Goal: Information Seeking & Learning: Check status

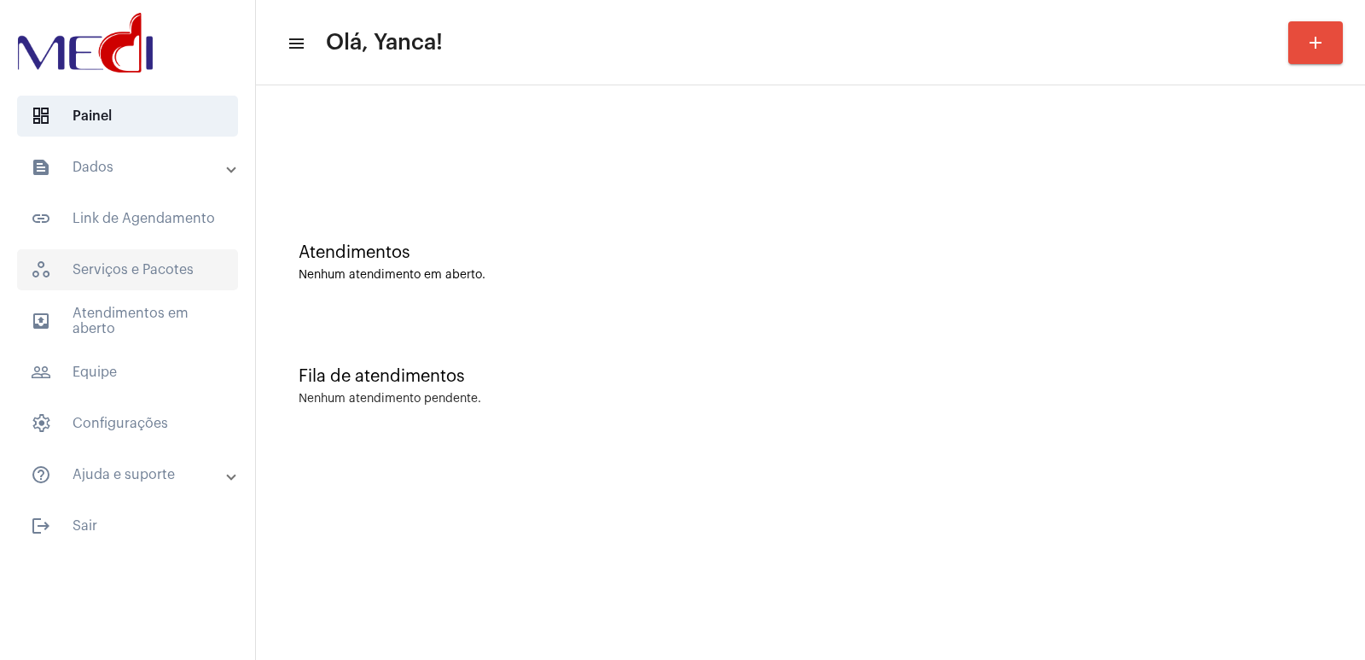
click at [141, 272] on span "workspaces_outlined Serviços e Pacotes" at bounding box center [127, 269] width 221 height 41
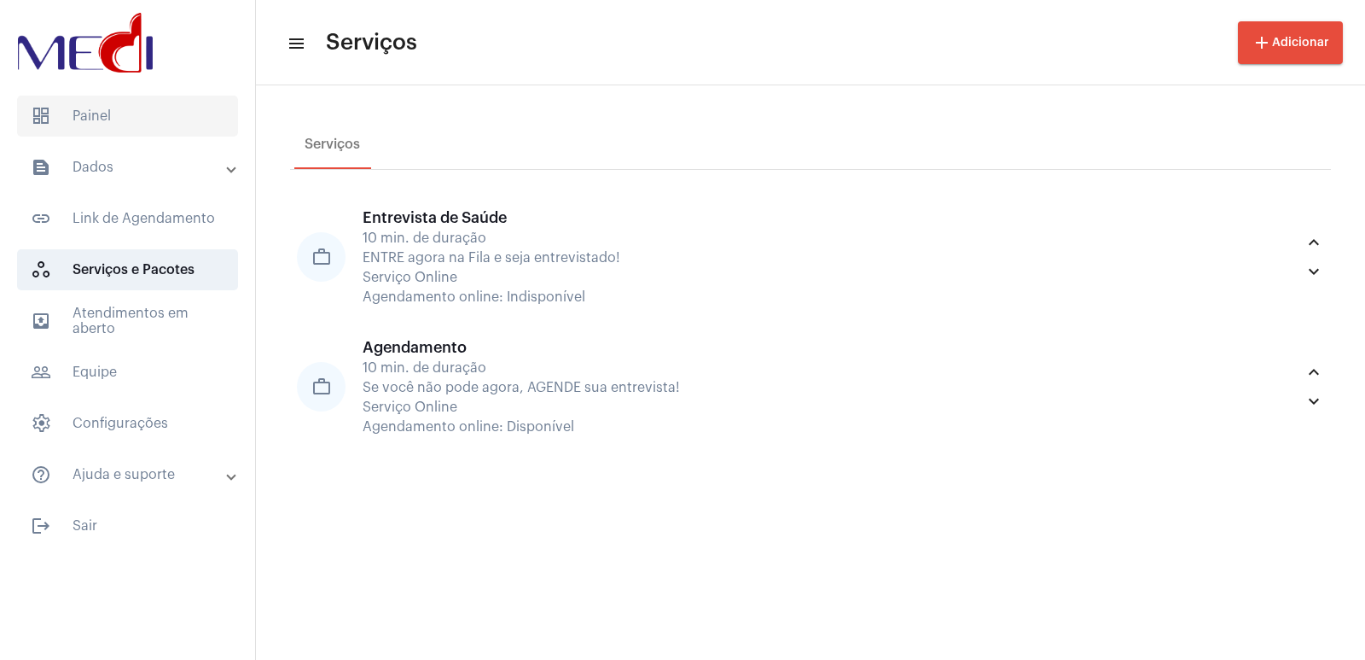
click at [121, 107] on span "dashboard Painel" at bounding box center [127, 116] width 221 height 41
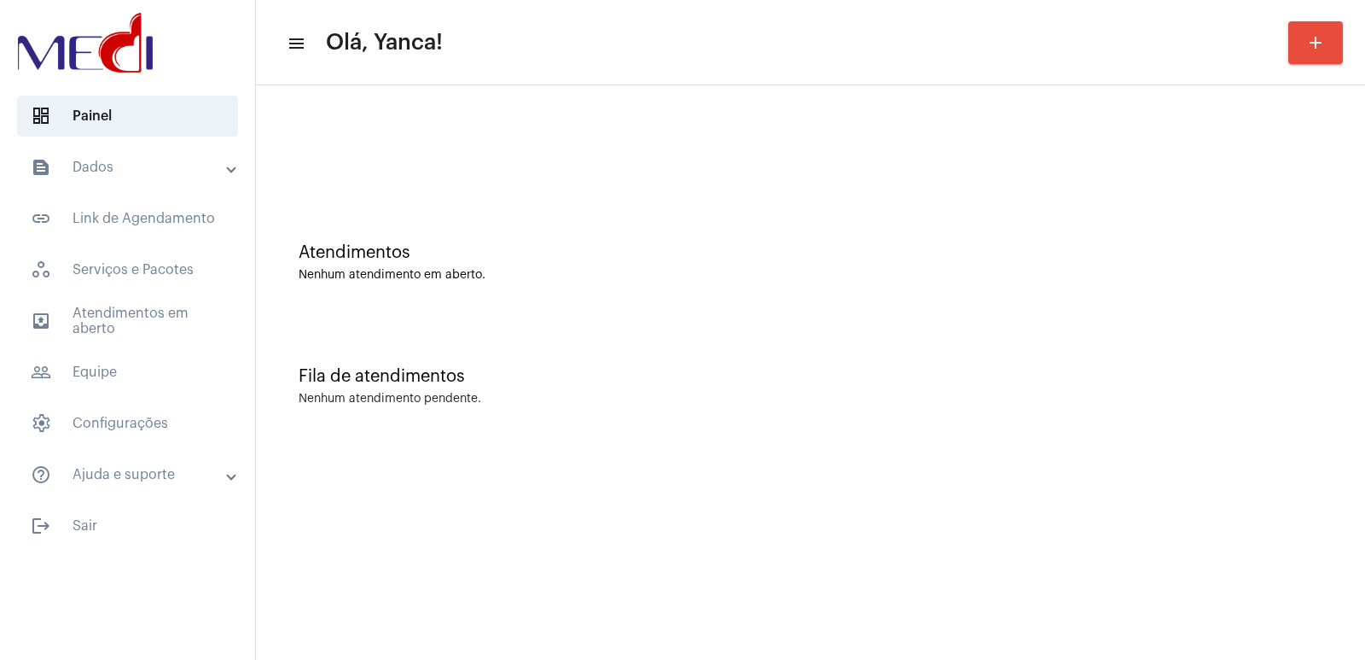
click at [120, 152] on mat-expansion-panel-header "text_snippet_outlined Dados" at bounding box center [132, 167] width 245 height 41
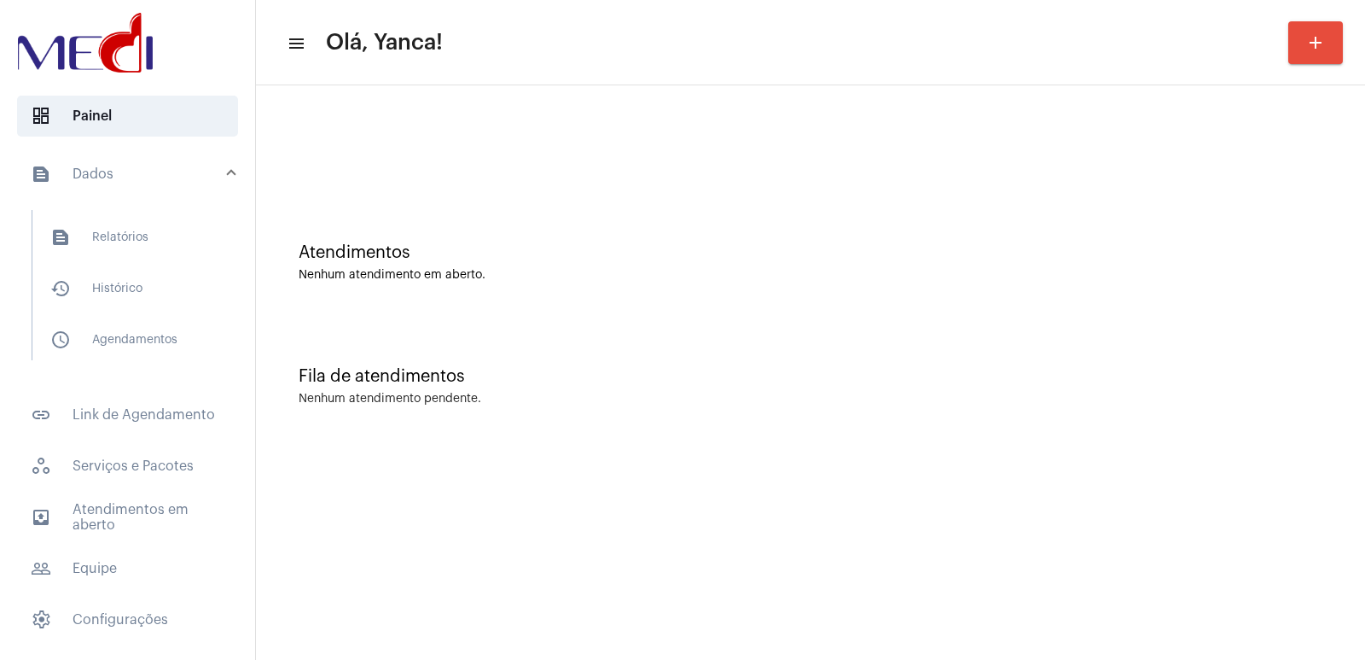
click at [120, 152] on mat-expansion-panel-header "text_snippet_outlined Dados" at bounding box center [132, 174] width 245 height 55
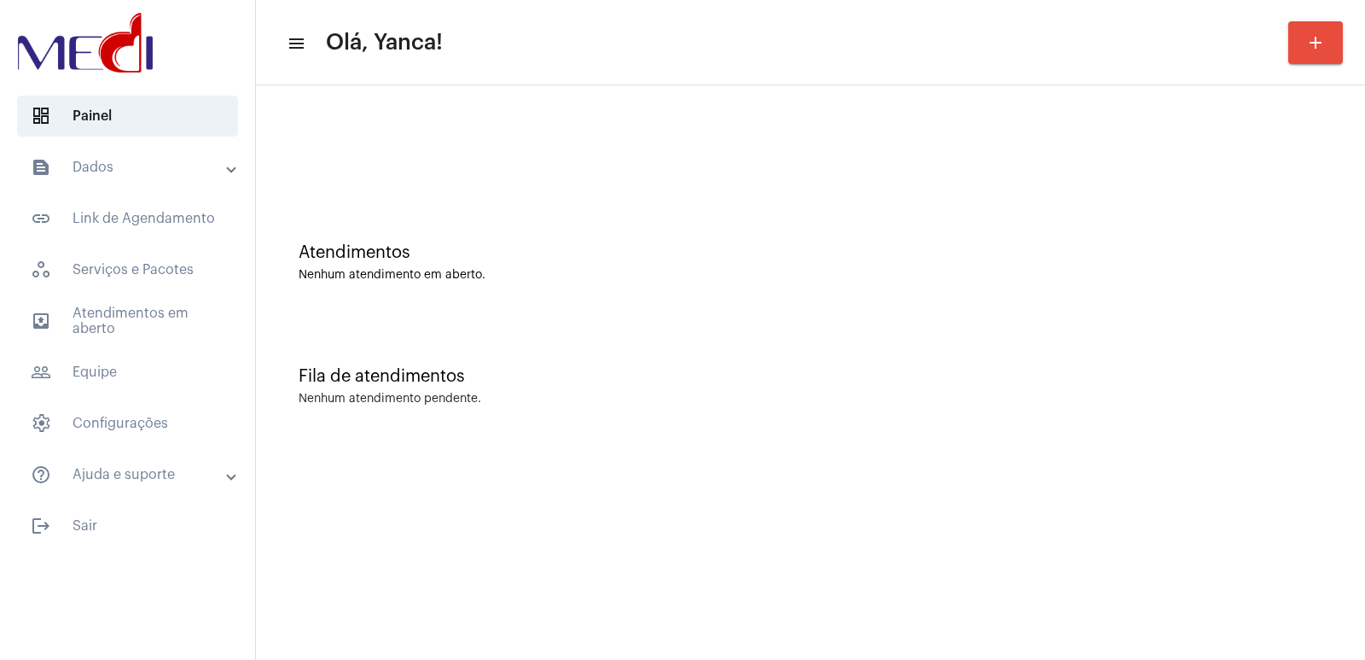
click at [120, 152] on mat-expansion-panel-header "text_snippet_outlined Dados" at bounding box center [132, 167] width 245 height 41
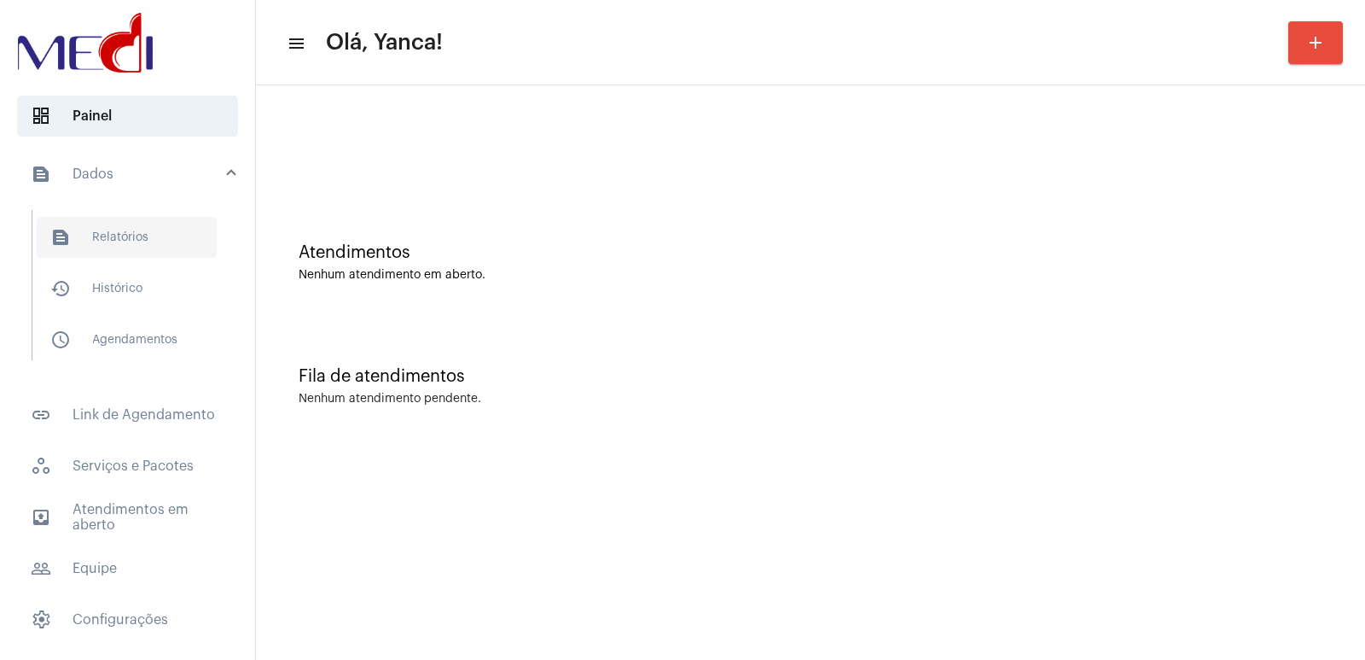
click at [103, 230] on span "text_snippet_outlined Relatórios" at bounding box center [127, 237] width 180 height 41
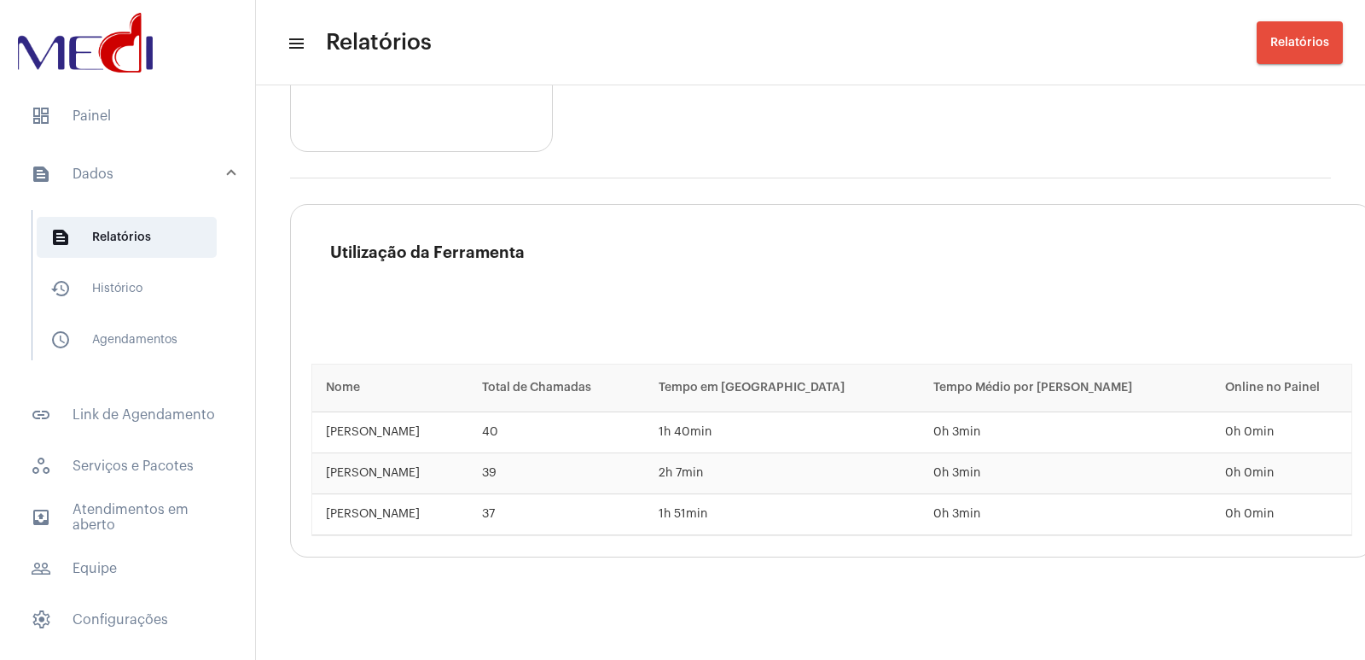
scroll to position [2704, 0]
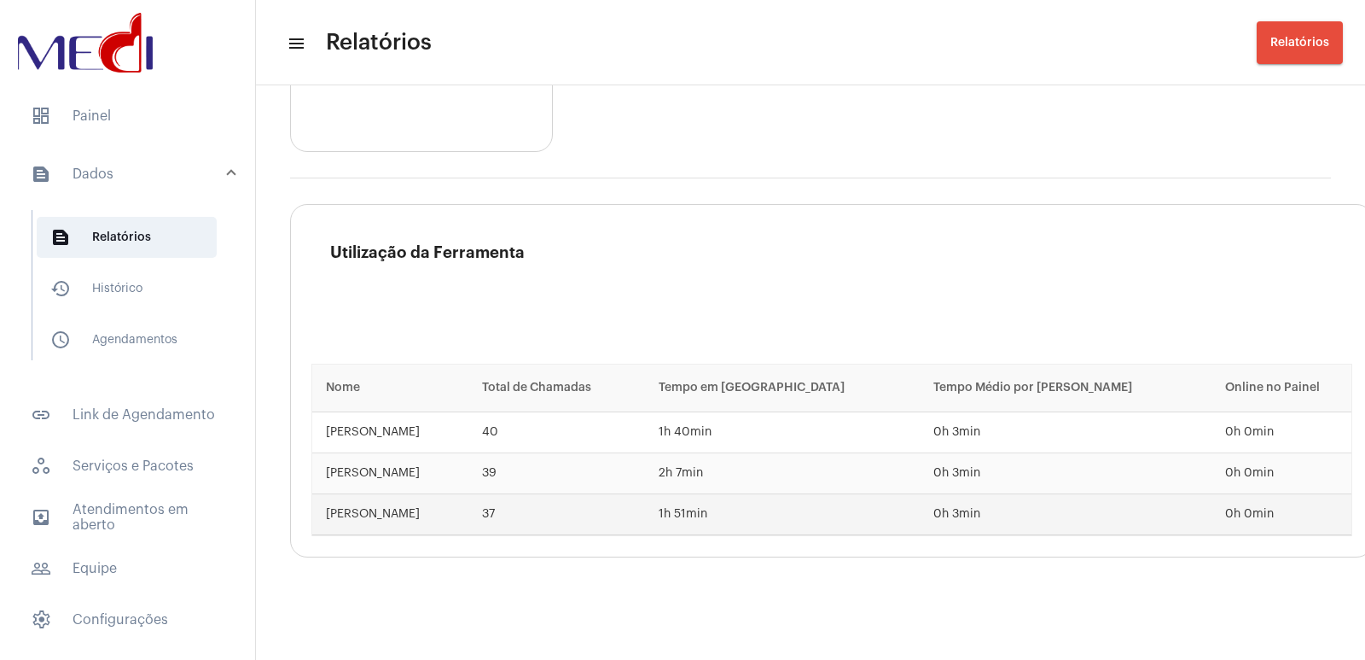
click at [644, 500] on td "37" at bounding box center [556, 514] width 176 height 41
click at [533, 509] on td "37" at bounding box center [556, 514] width 176 height 41
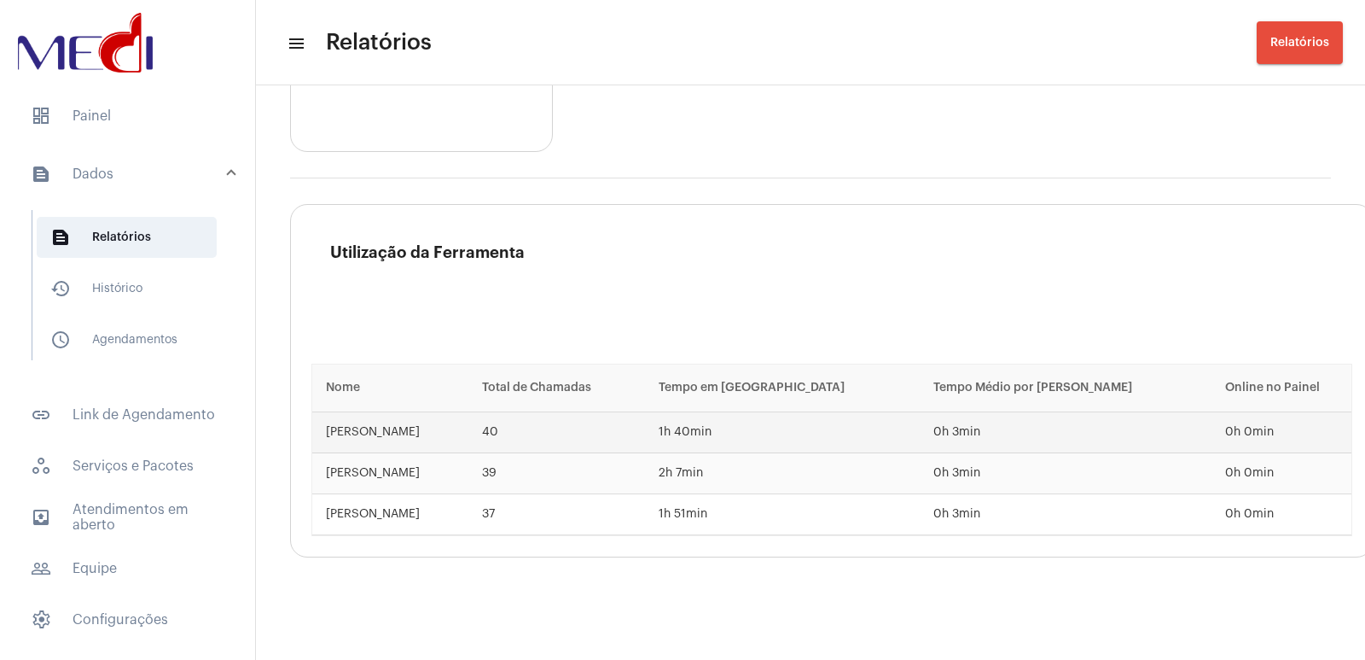
click at [623, 412] on td "40" at bounding box center [556, 432] width 176 height 41
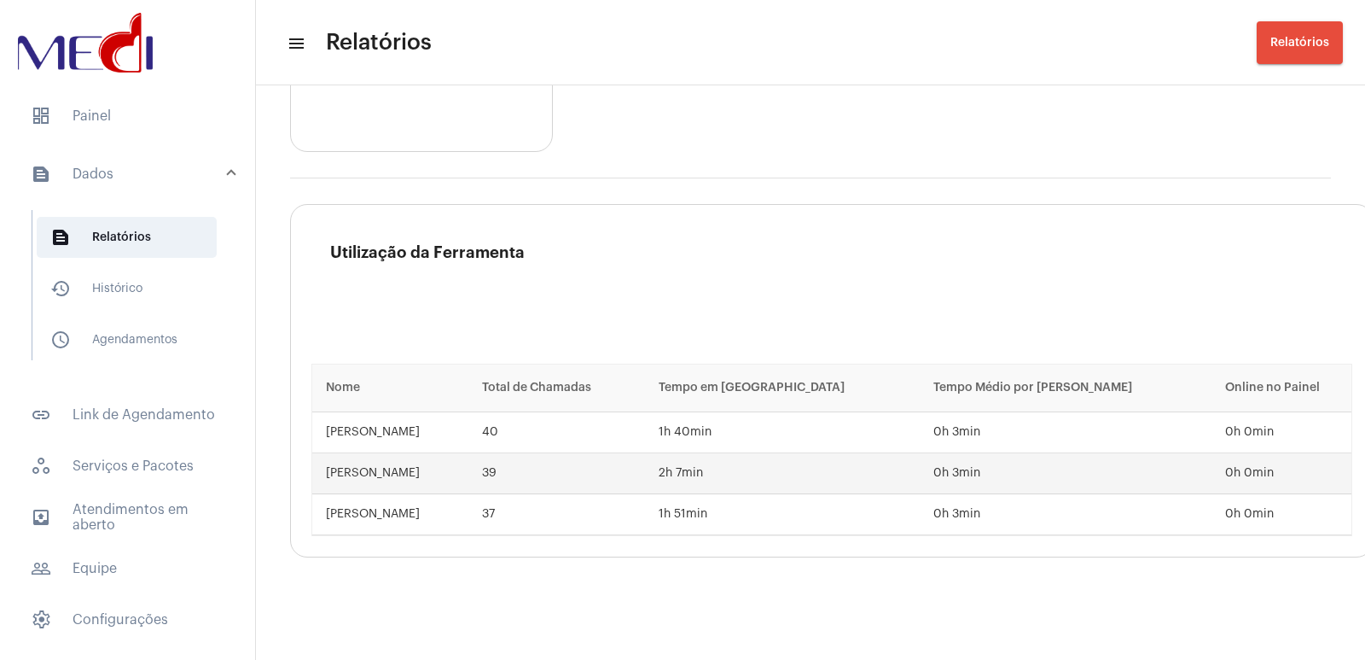
drag, startPoint x: 590, startPoint y: 483, endPoint x: 631, endPoint y: 473, distance: 41.4
click at [592, 494] on td "37" at bounding box center [556, 514] width 176 height 41
click at [108, 295] on span "history_outlined Histórico" at bounding box center [127, 288] width 180 height 41
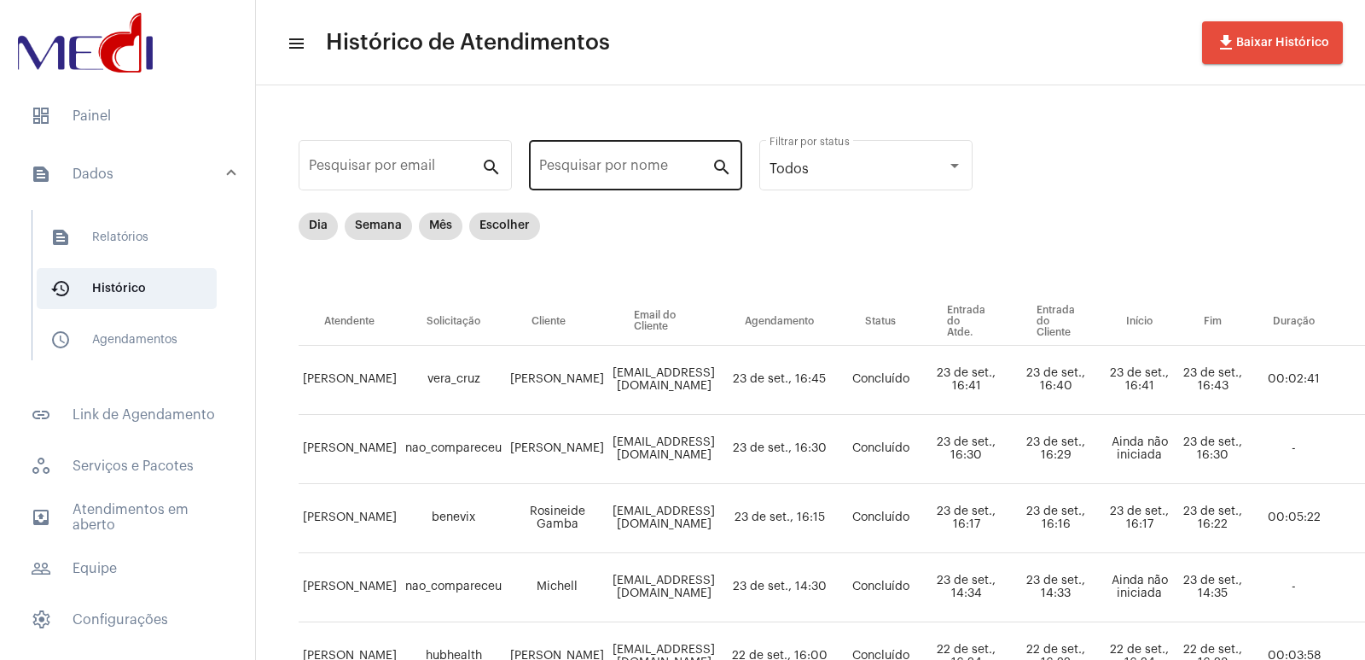
click at [587, 151] on div "Pesquisar por nome" at bounding box center [625, 164] width 172 height 54
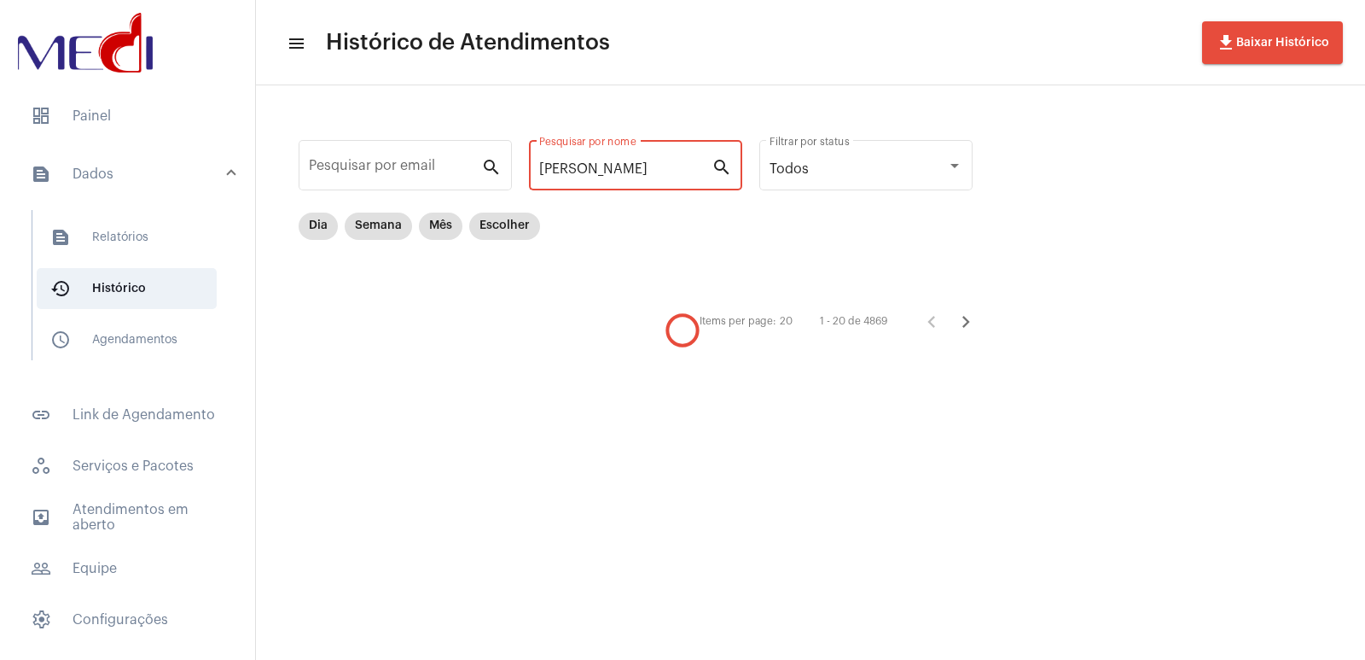
type input "VERONICA"
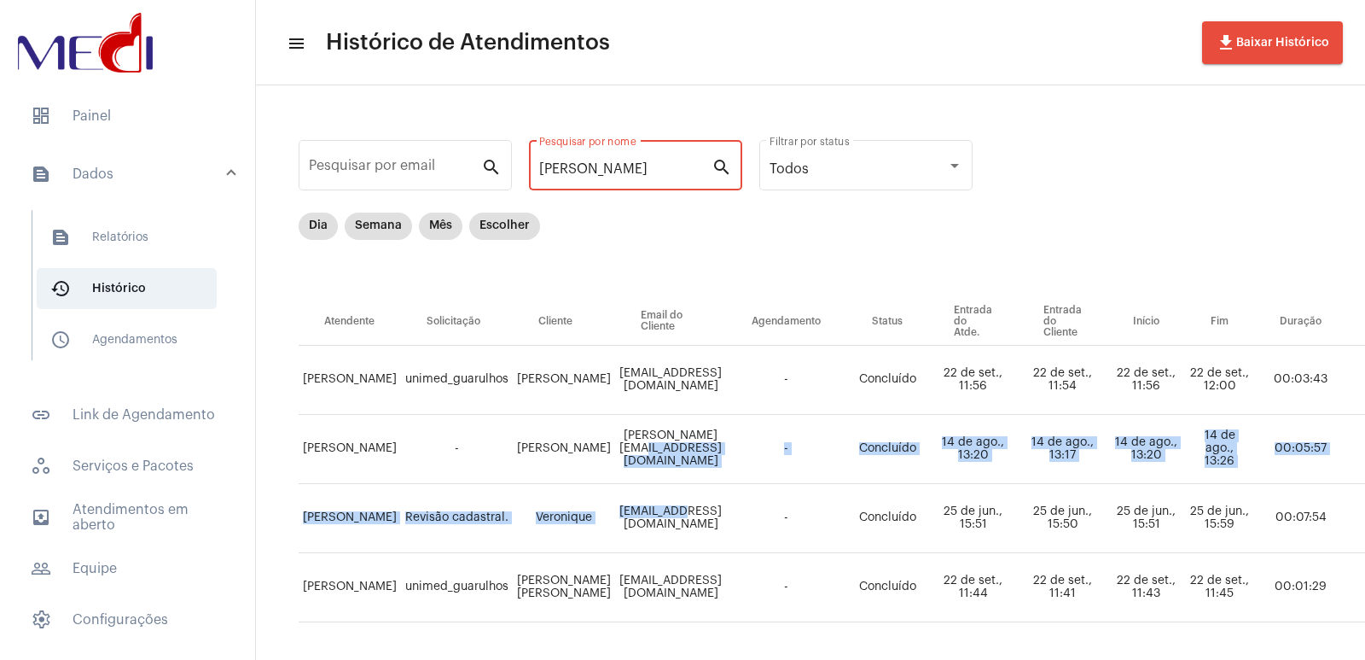
drag, startPoint x: 699, startPoint y: 429, endPoint x: 656, endPoint y: 520, distance: 100.0
click at [656, 520] on tbody "Vivian Gonçalves unimed_guarulhos Veronica Veronicabrito245@gmail.com - Concluí…" at bounding box center [1129, 484] width 1661 height 276
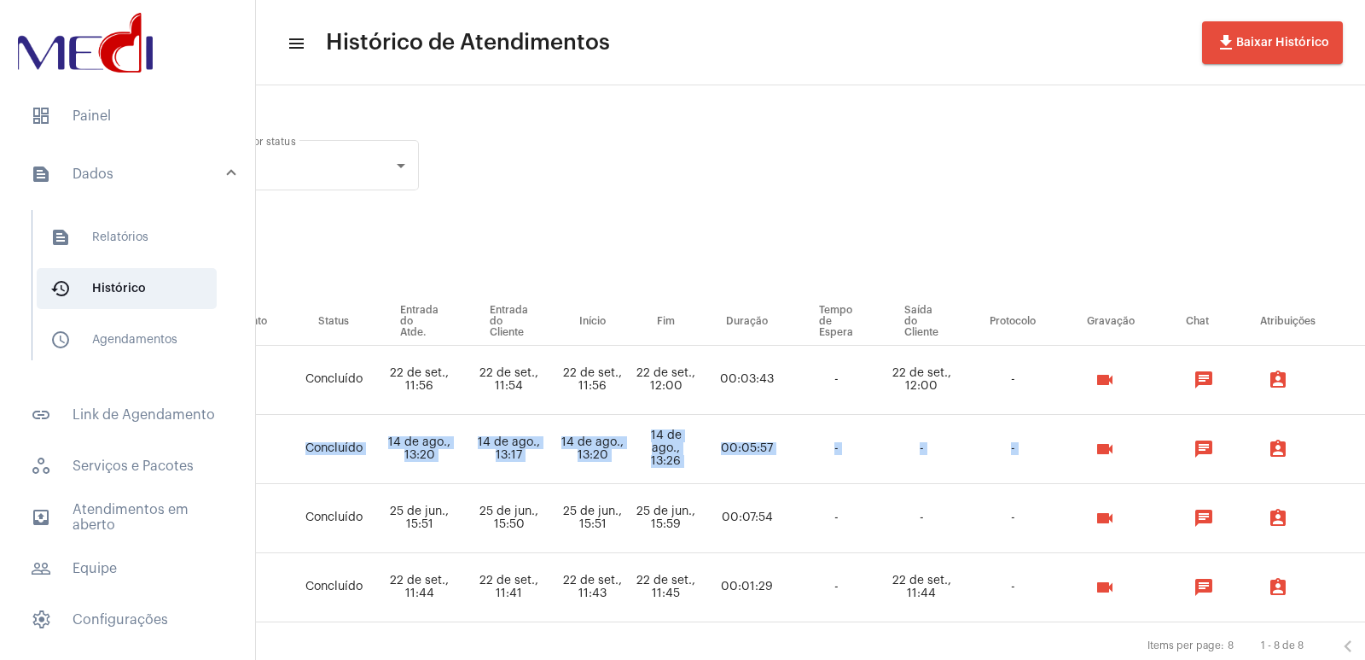
scroll to position [0, 590]
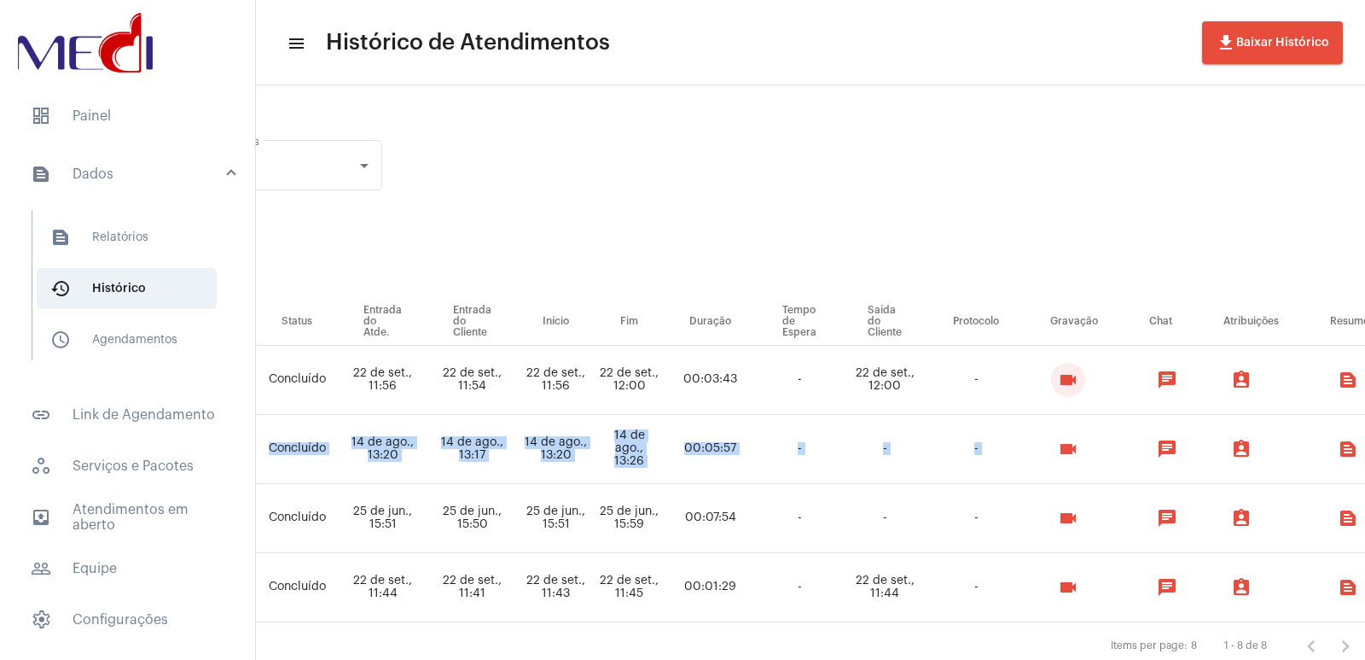
click at [1078, 375] on mat-icon "videocam" at bounding box center [1068, 379] width 20 height 20
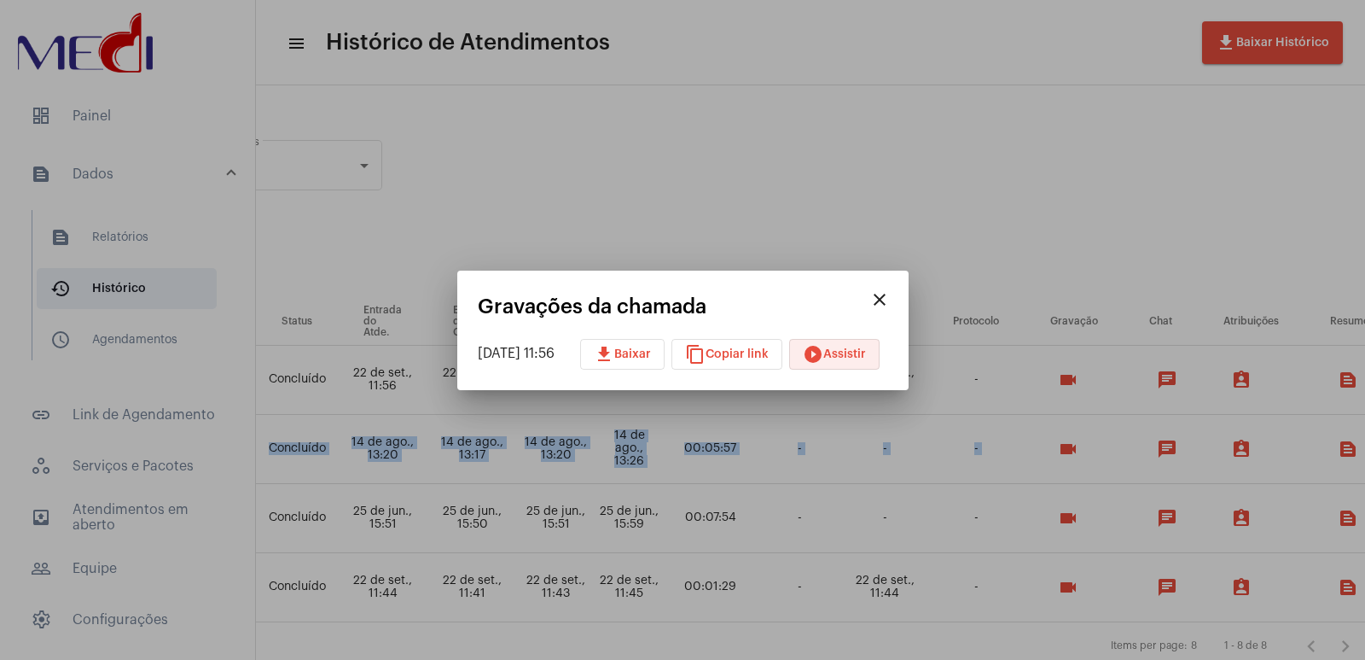
click at [847, 358] on span "play_circle_filled Assistir" at bounding box center [834, 354] width 63 height 12
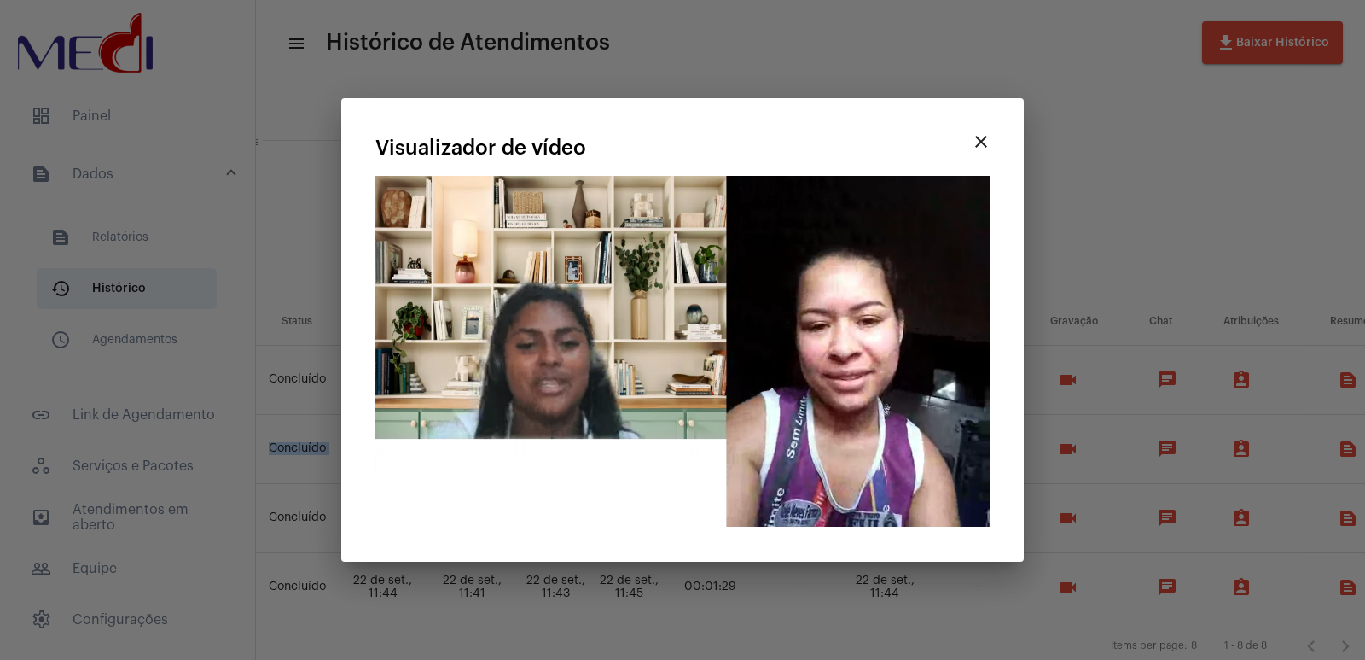
click at [1175, 84] on div at bounding box center [682, 330] width 1365 height 660
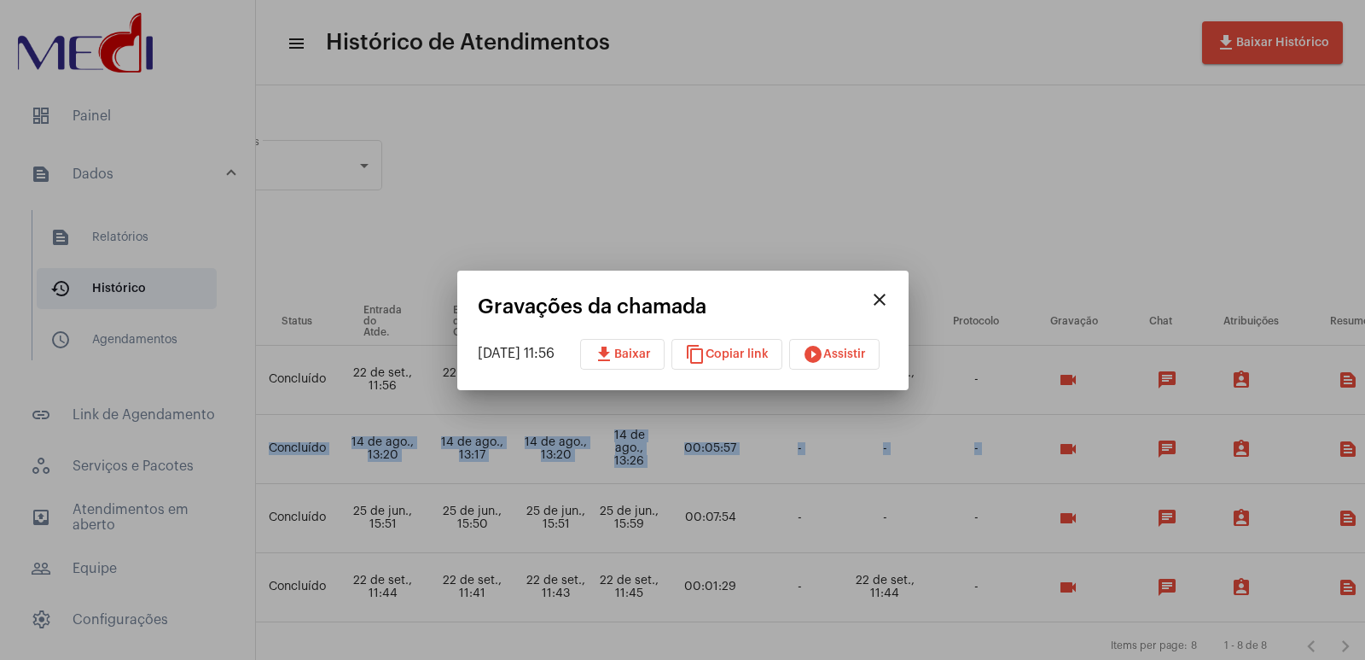
click at [890, 305] on mat-icon "close" at bounding box center [879, 299] width 20 height 20
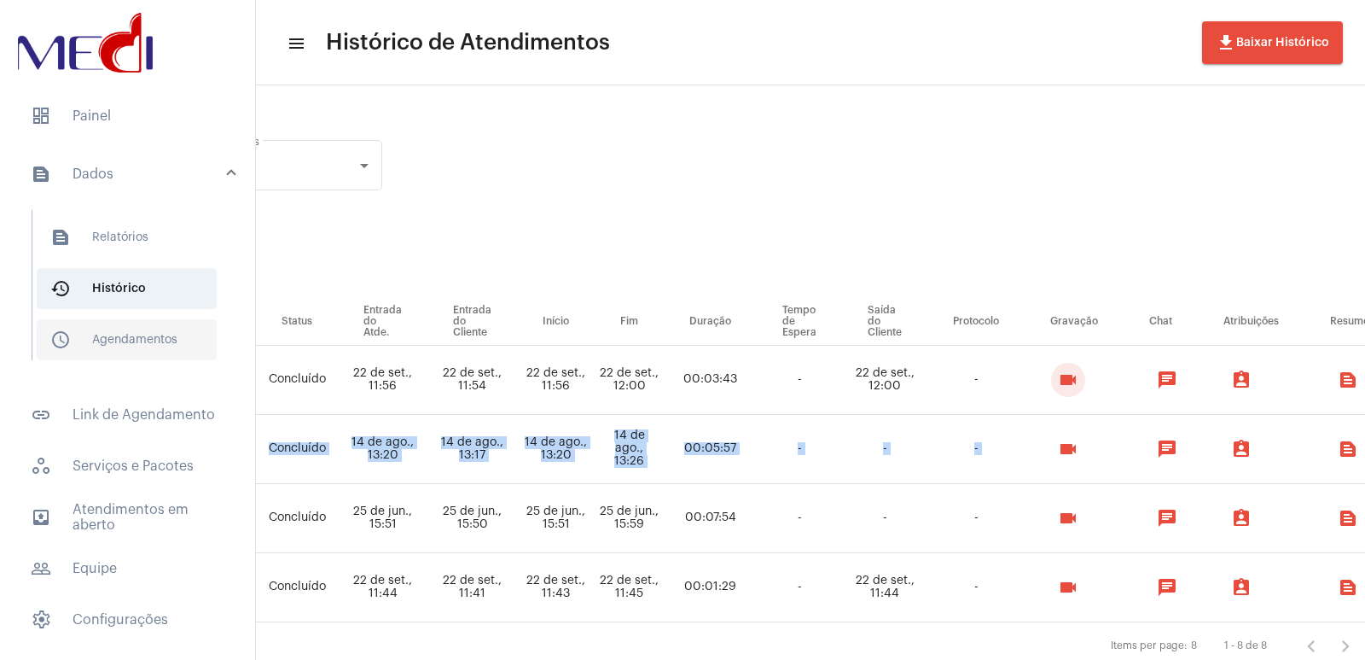
click at [87, 342] on span "schedule_outlined Agendamentos" at bounding box center [127, 339] width 180 height 41
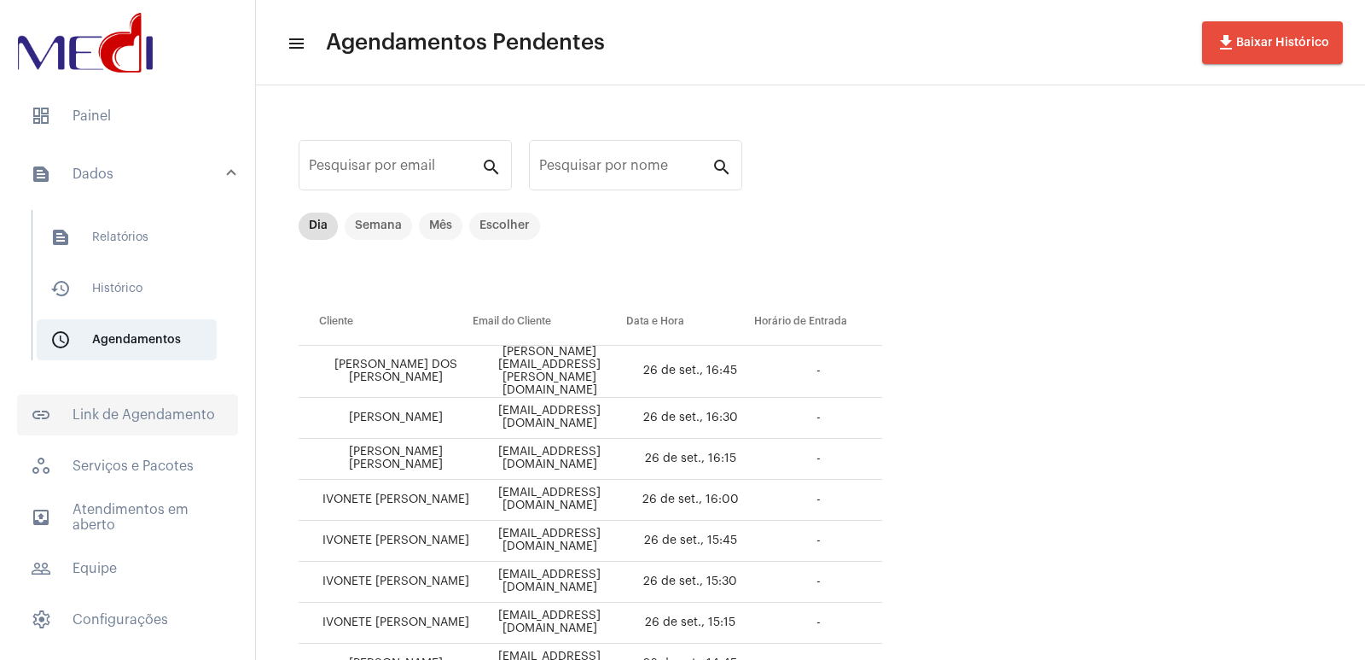
click at [76, 404] on span "link_outlined Link de Agendamento" at bounding box center [127, 414] width 221 height 41
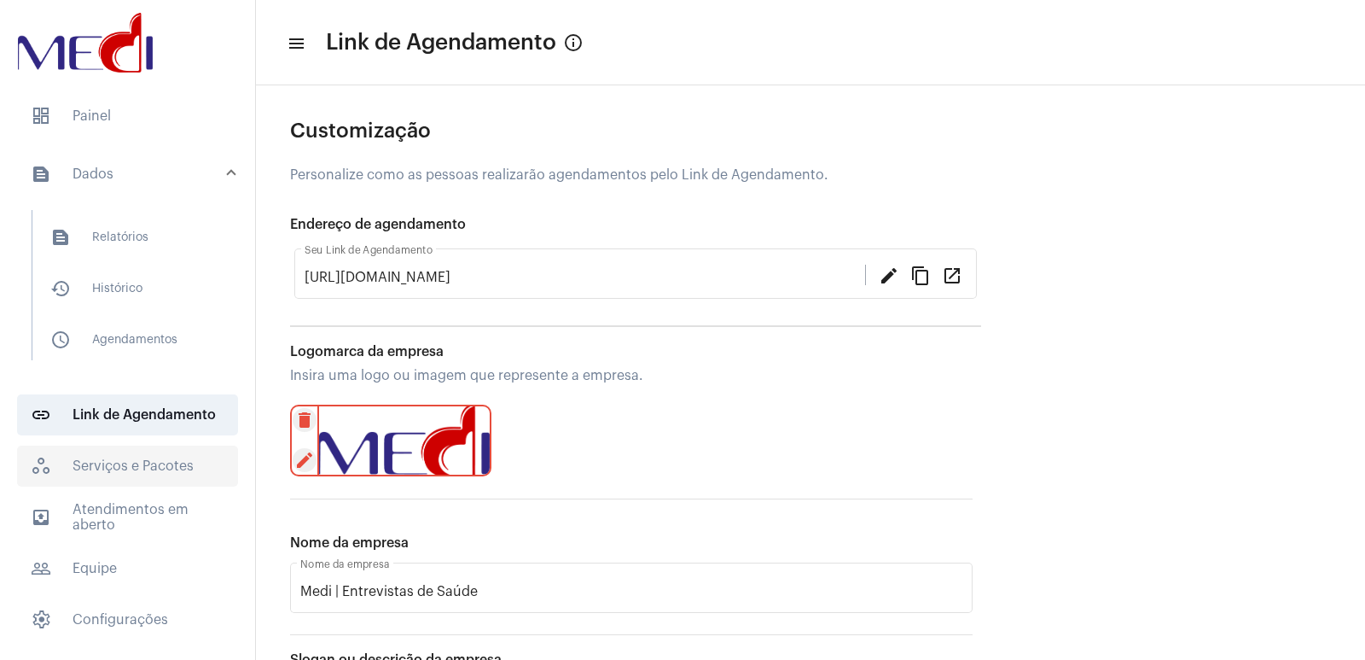
click at [85, 454] on span "workspaces_outlined Serviços e Pacotes" at bounding box center [127, 465] width 221 height 41
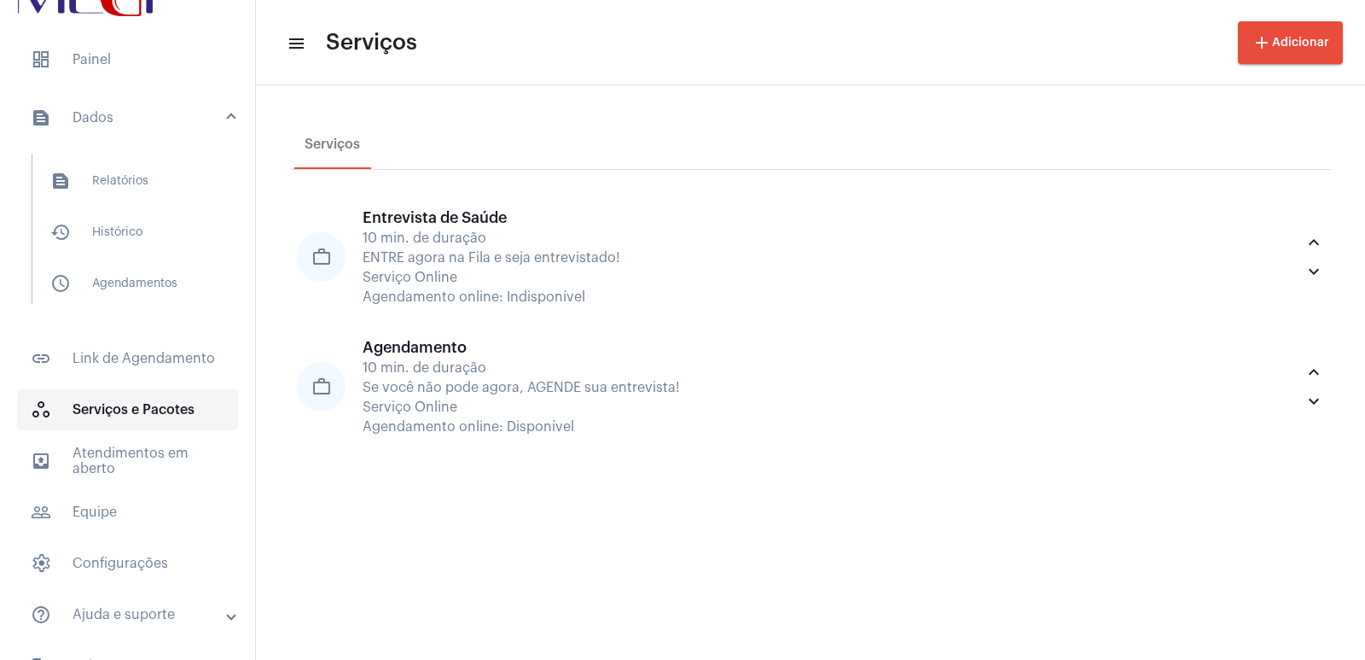
scroll to position [93, 0]
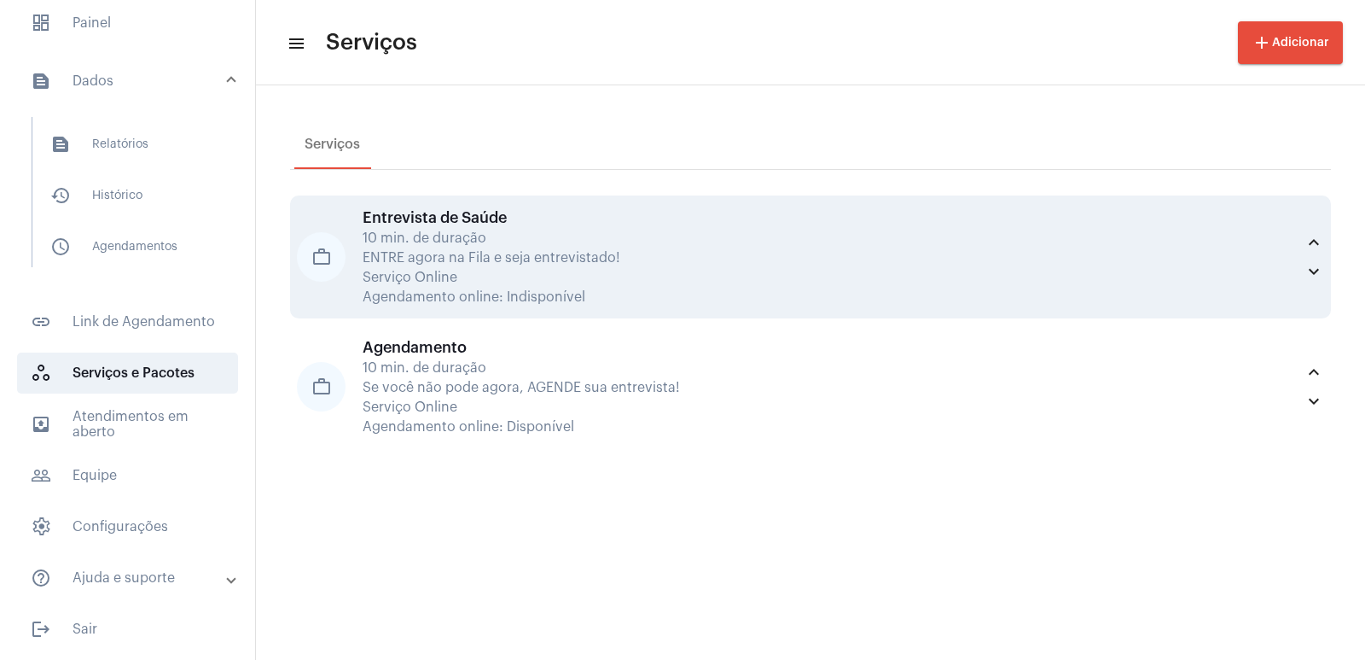
click at [533, 271] on div "Serviço Online" at bounding box center [829, 277] width 933 height 15
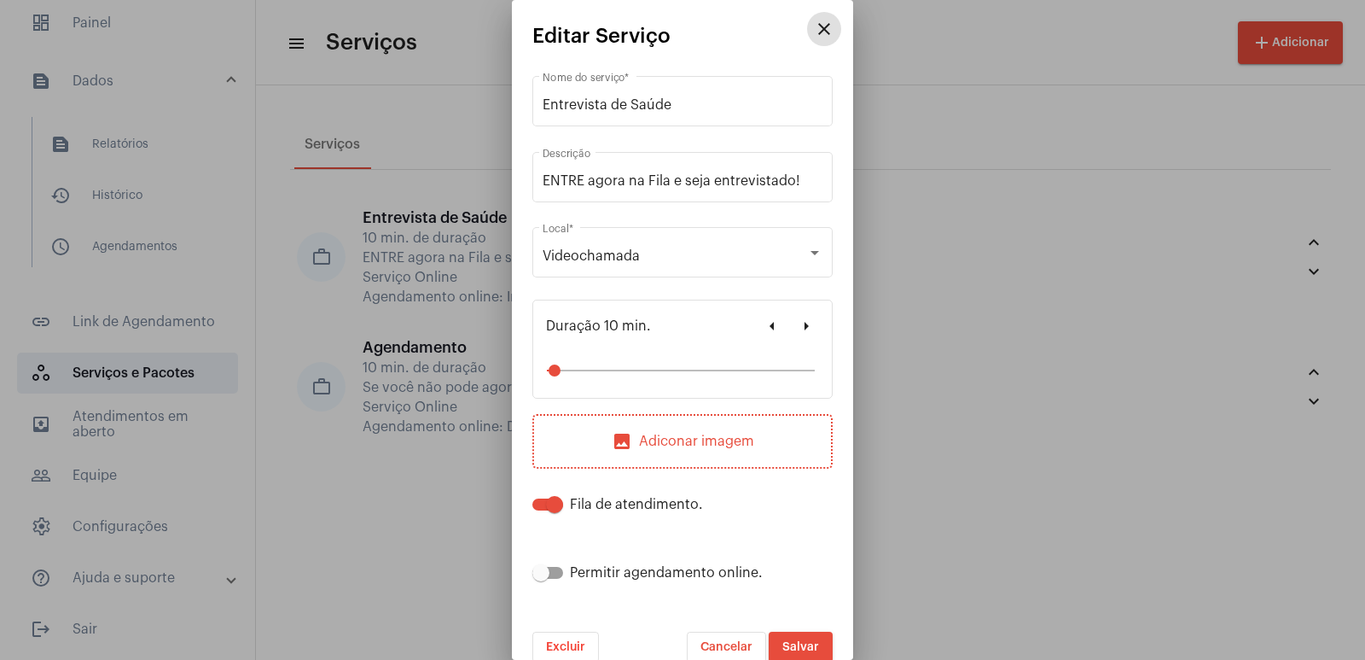
scroll to position [23, 0]
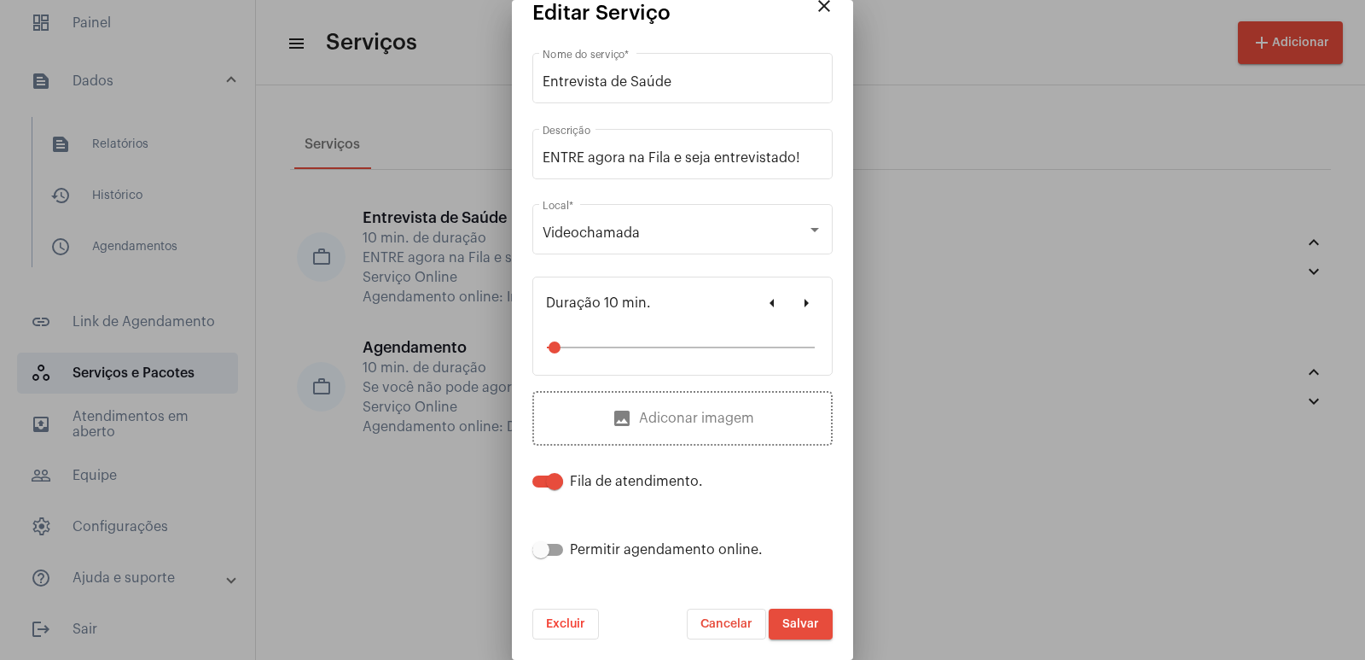
drag, startPoint x: 1051, startPoint y: 576, endPoint x: 989, endPoint y: 499, distance: 98.9
click at [1049, 569] on div at bounding box center [682, 330] width 1365 height 660
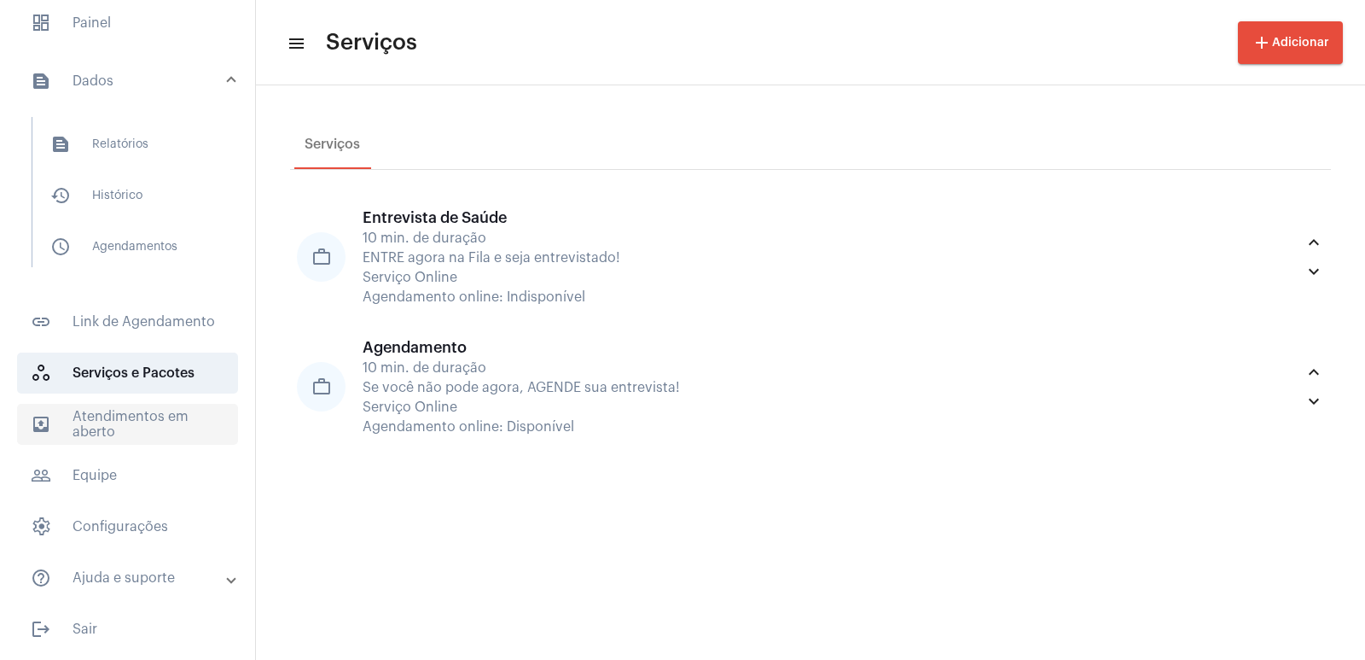
click at [158, 432] on span "outbox_outline Atendimentos em aberto" at bounding box center [127, 424] width 221 height 41
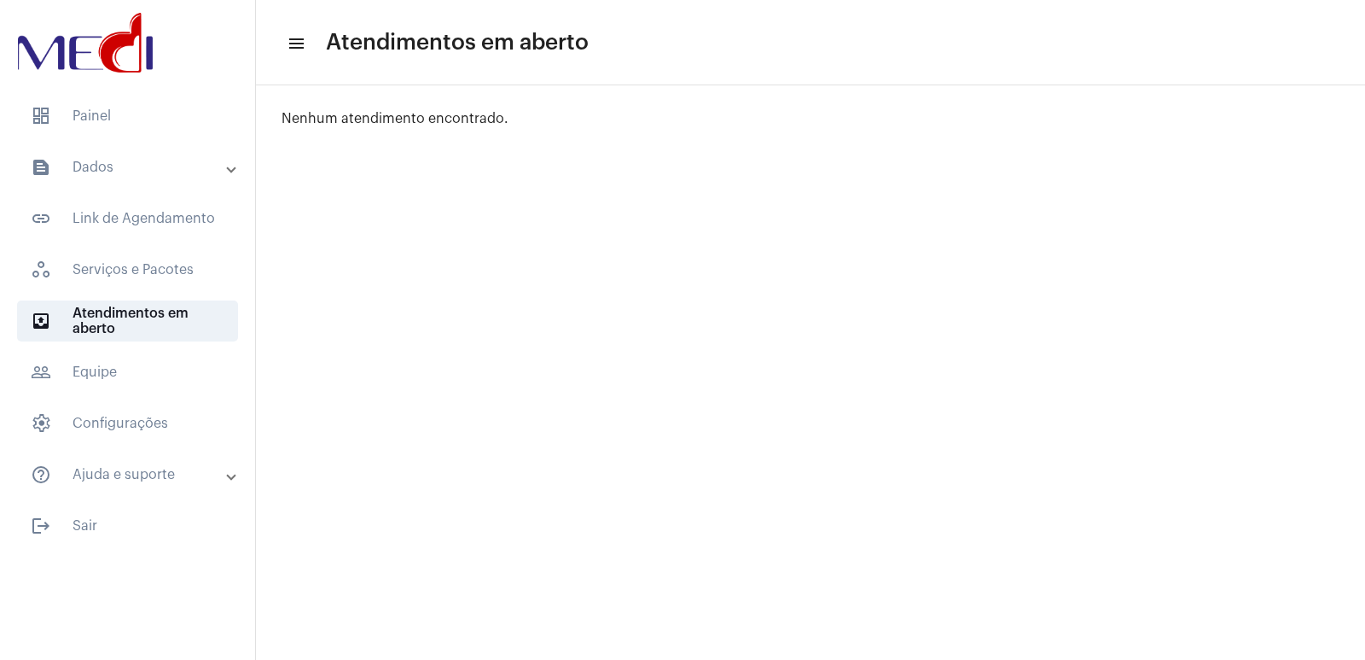
click at [164, 396] on mat-accordion "text_snippet_outlined Dados text_snippet_outlined Relatórios history_outlined H…" at bounding box center [127, 321] width 255 height 348
click at [162, 387] on span "people_outline Equipe" at bounding box center [127, 372] width 221 height 41
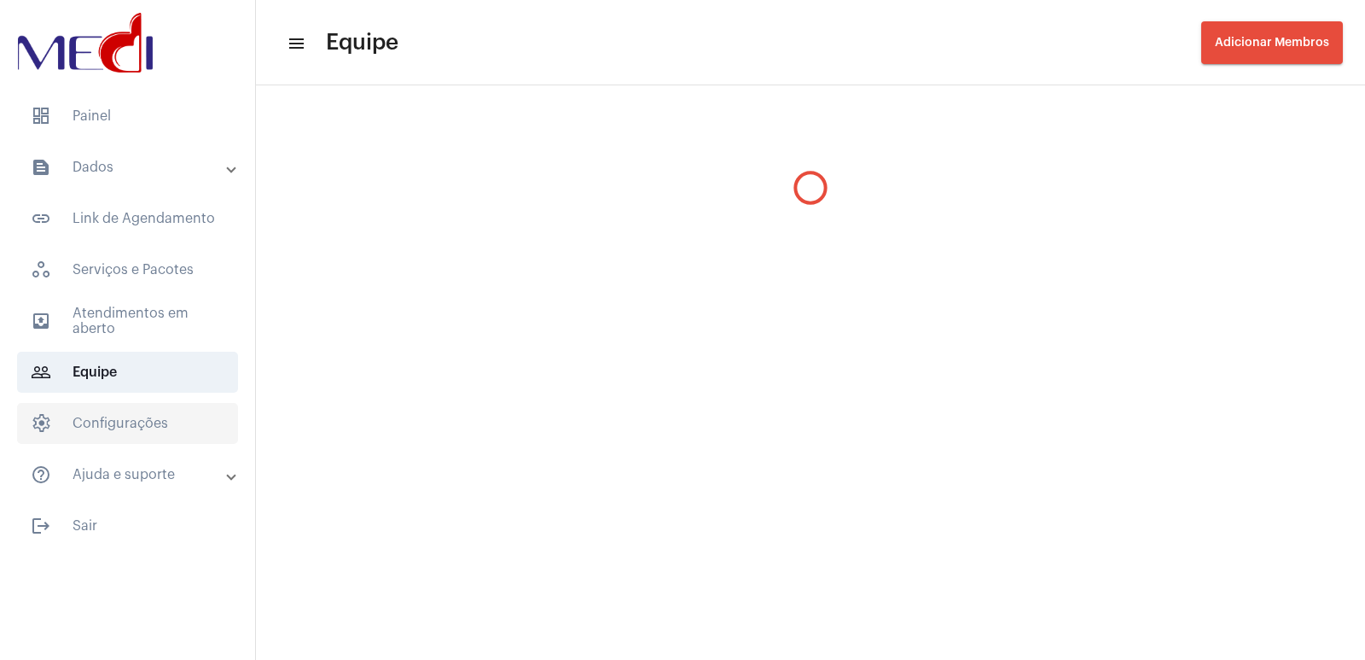
click at [141, 416] on span "settings Configurações" at bounding box center [127, 423] width 221 height 41
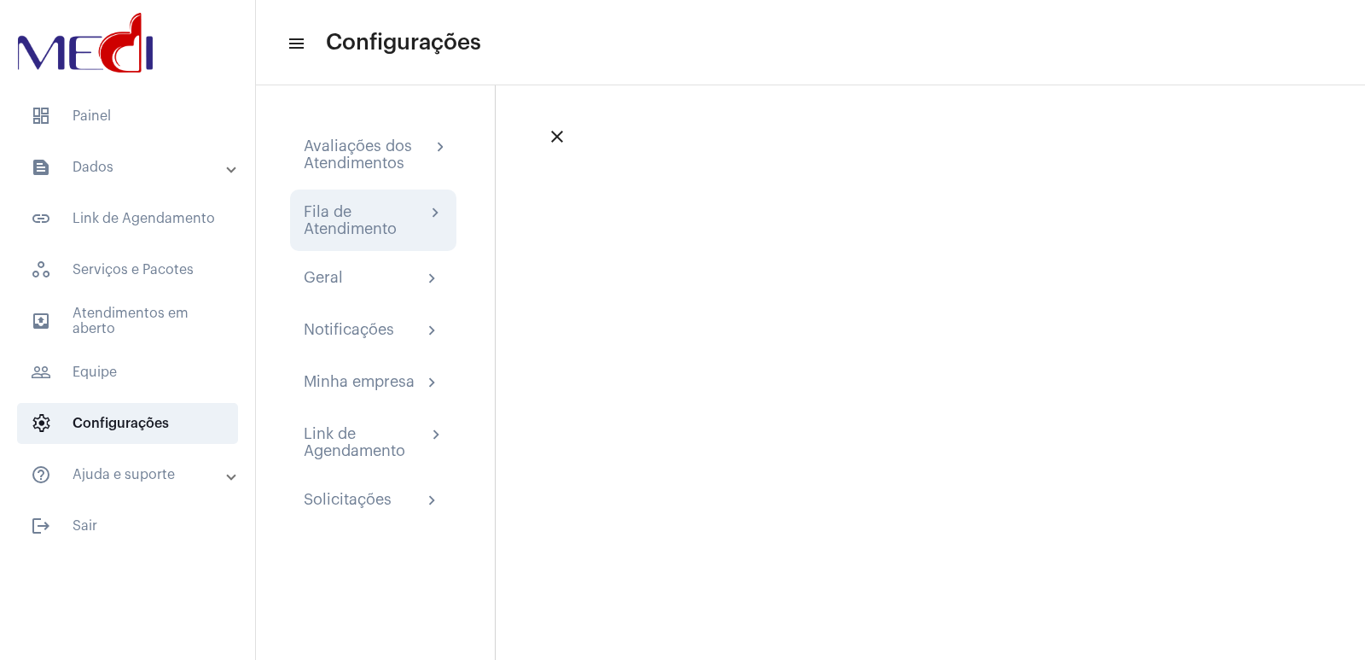
click at [374, 240] on div "Fila de Atendimento chevron_right" at bounding box center [373, 219] width 166 height 61
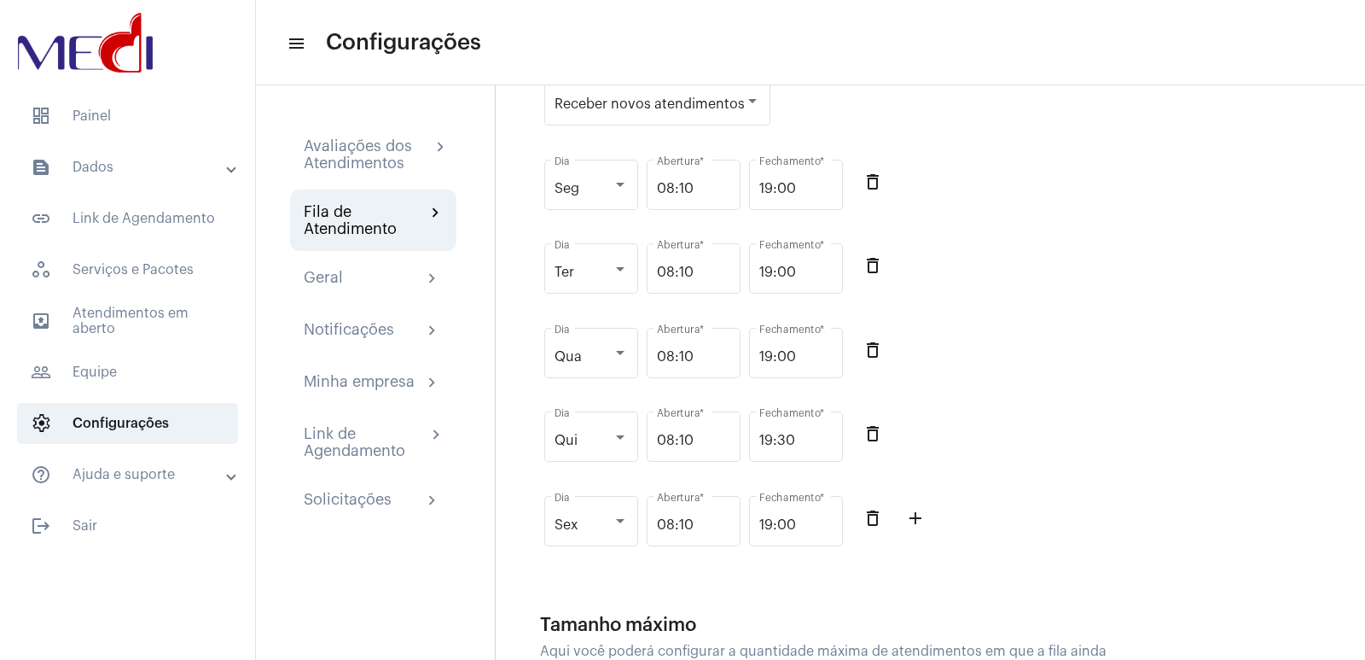
scroll to position [171, 0]
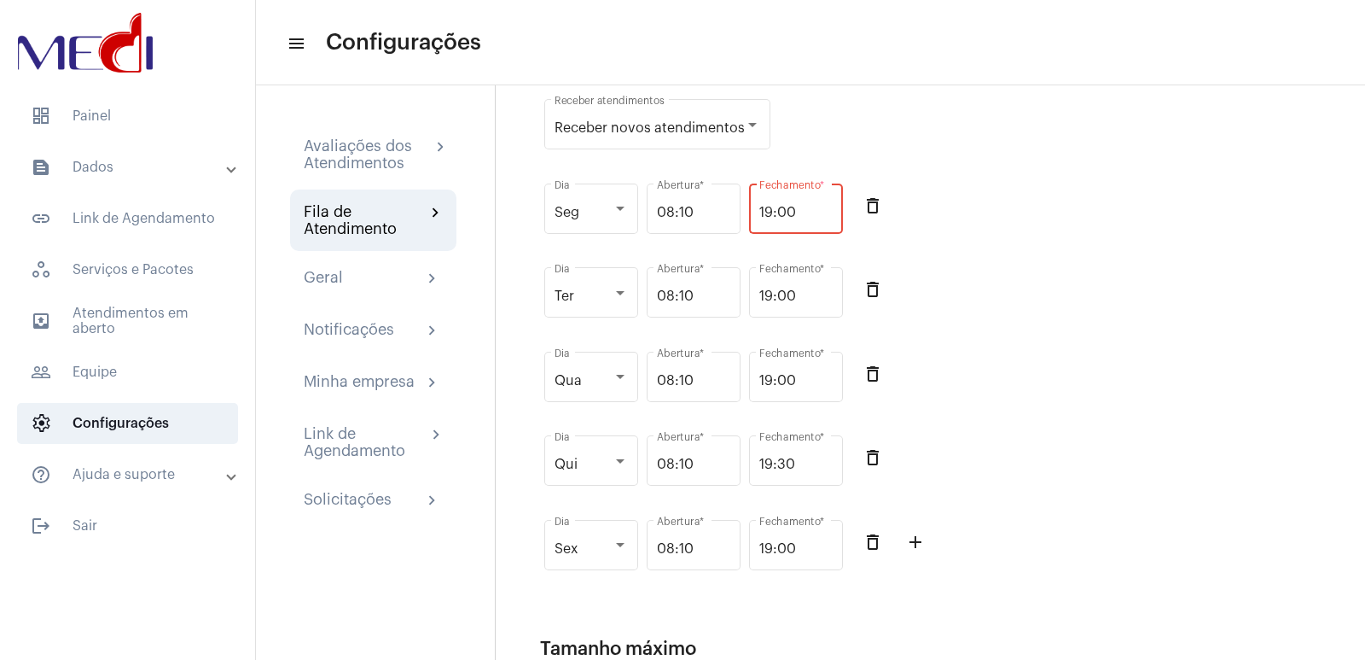
click at [775, 214] on input "19:00" at bounding box center [795, 212] width 73 height 15
click at [1042, 290] on div "Ter Dia 08:10 Abertura * 19:00 Fechamento * delete_outline" at bounding box center [838, 301] width 597 height 84
click at [747, 119] on div at bounding box center [752, 125] width 15 height 14
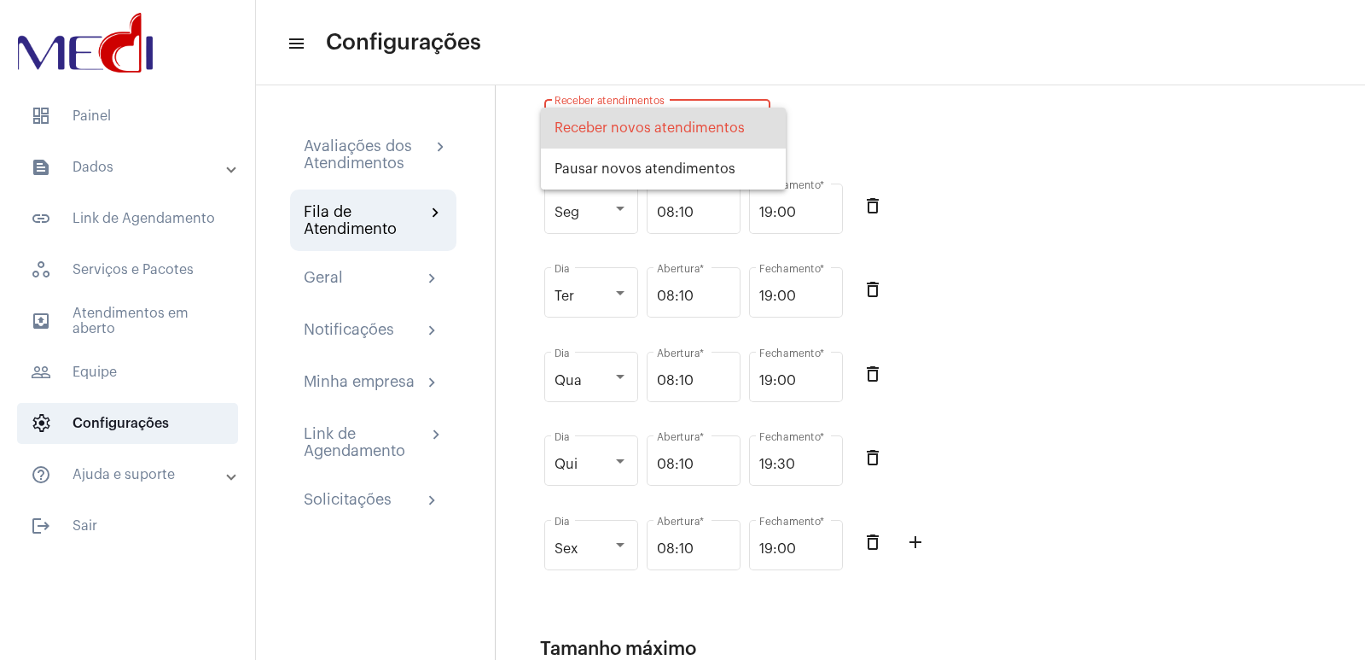
click at [1032, 218] on div at bounding box center [682, 330] width 1365 height 660
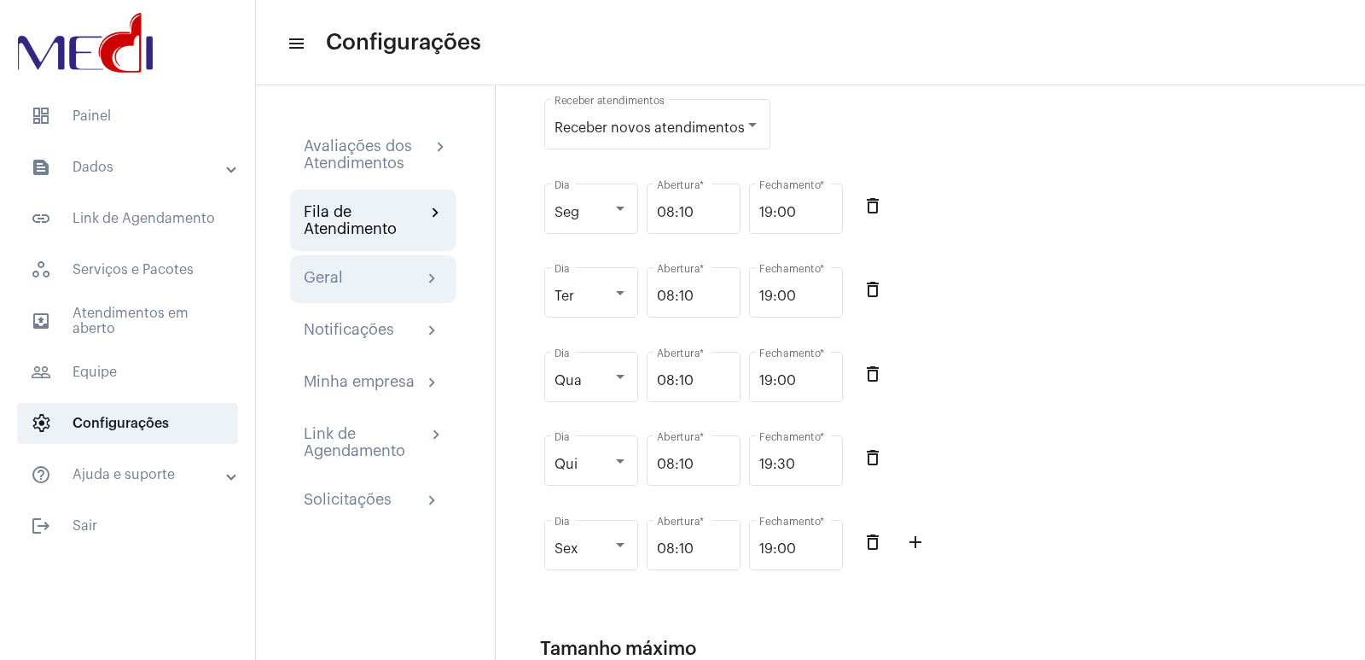
click at [366, 289] on div "Geral chevron_right" at bounding box center [373, 279] width 166 height 48
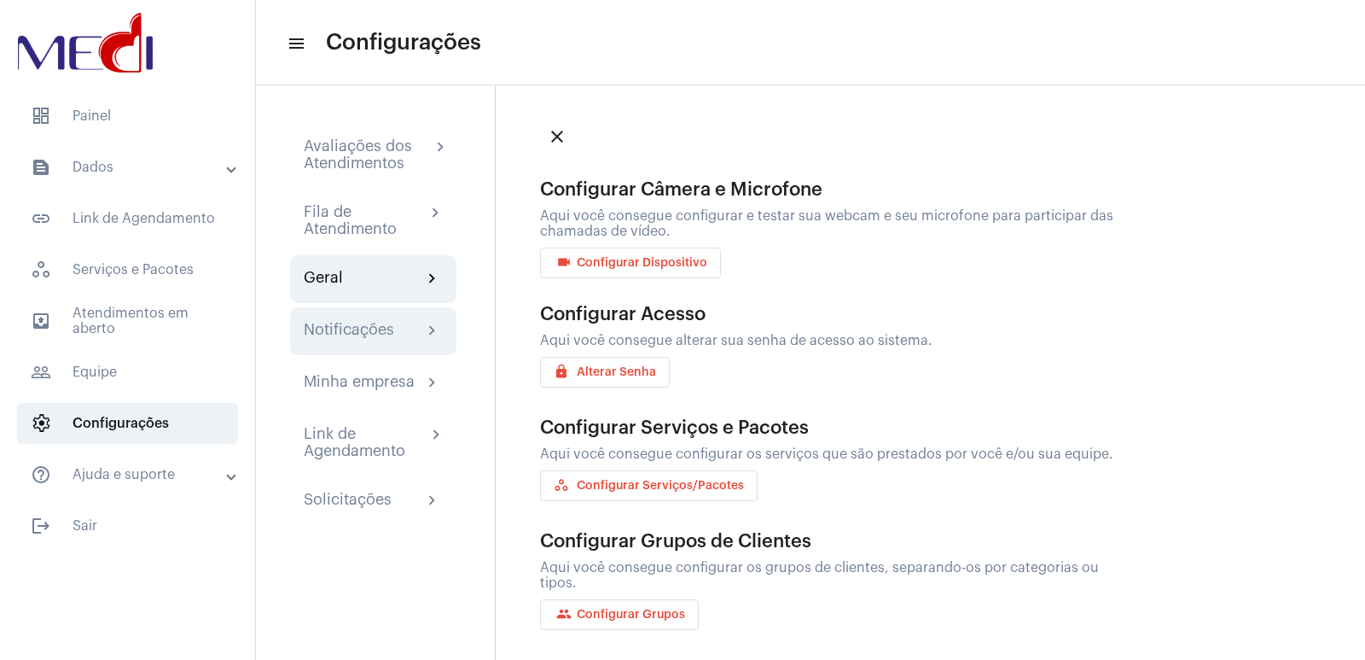
click at [431, 330] on mat-icon "chevron_right" at bounding box center [432, 331] width 20 height 20
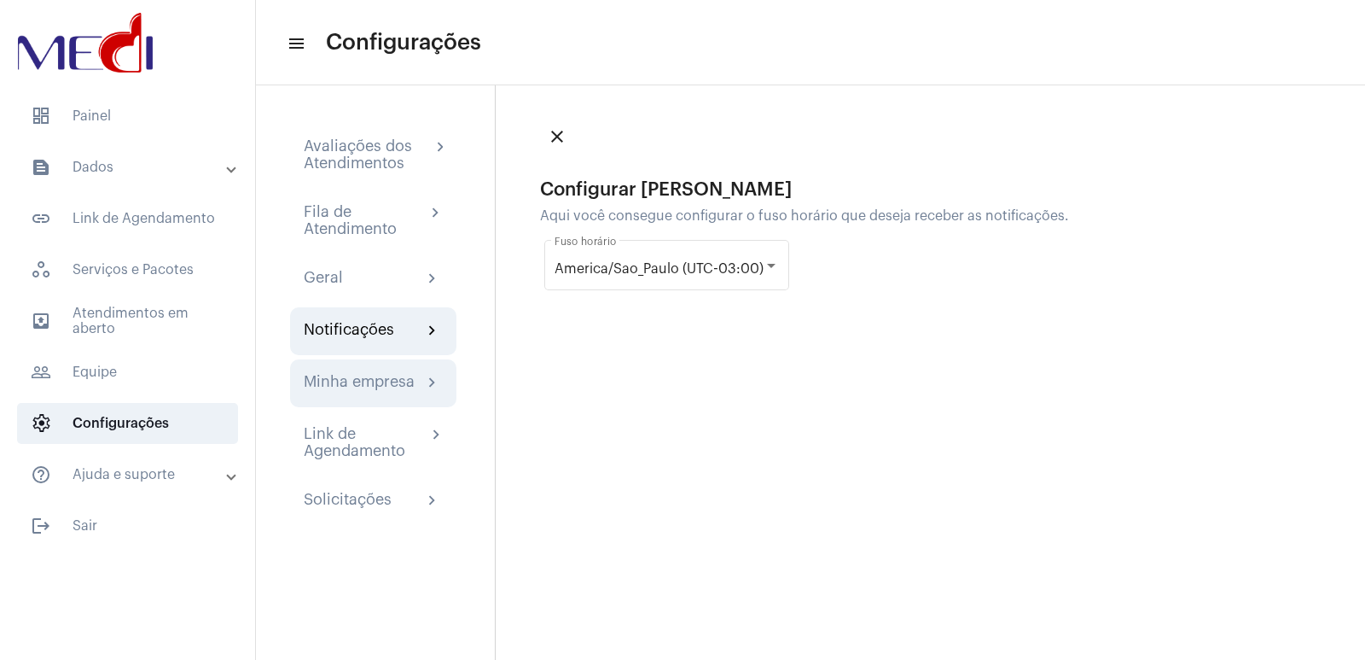
click at [394, 396] on div "Minha empresa chevron_right" at bounding box center [373, 383] width 166 height 48
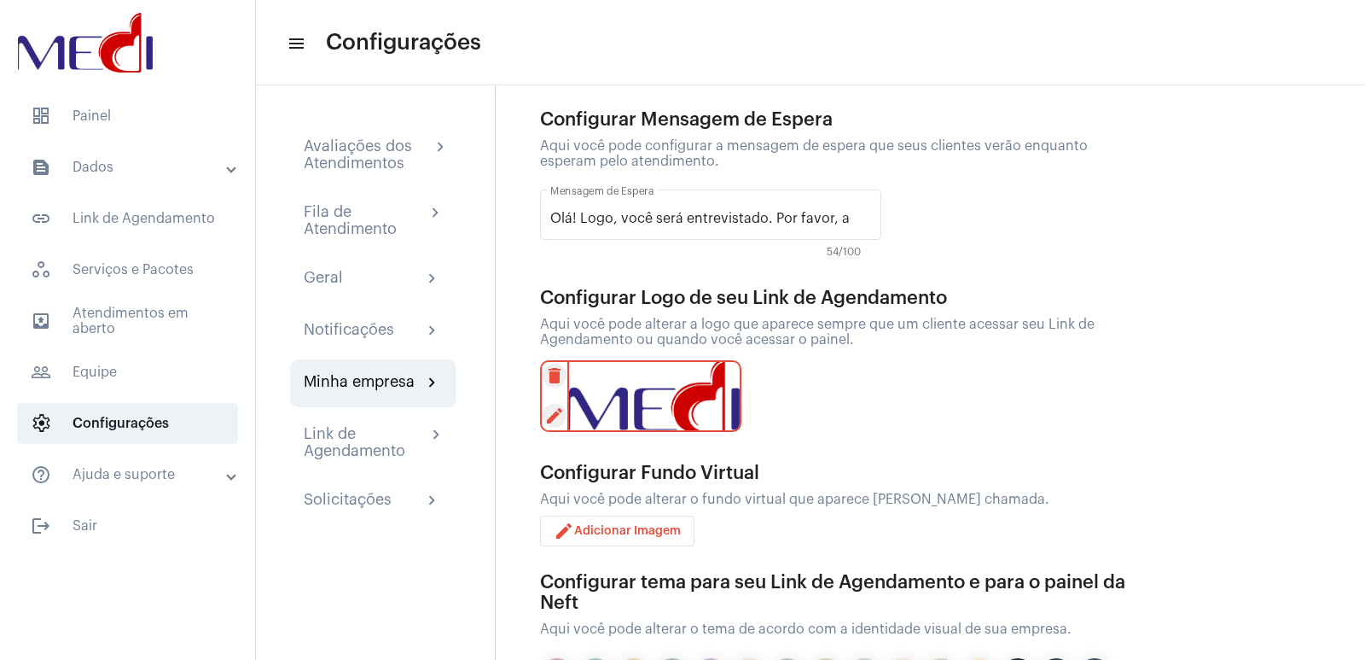
scroll to position [85, 0]
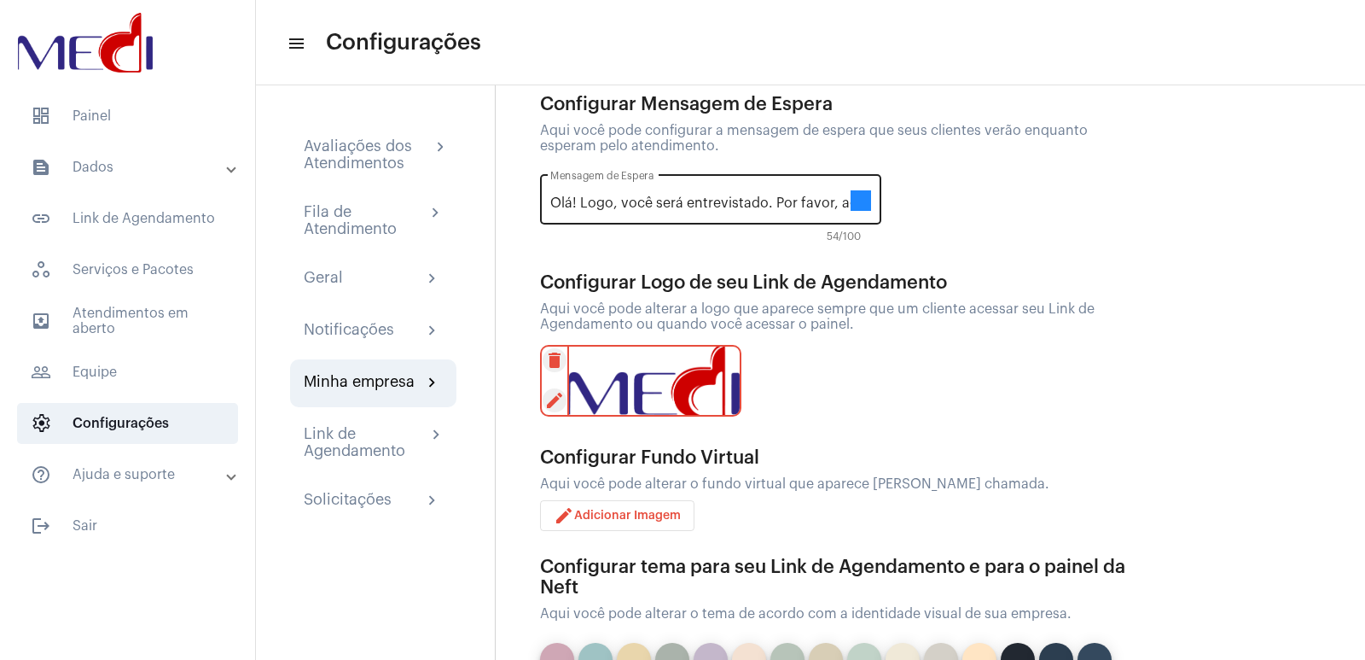
click at [853, 207] on mat-icon "text" at bounding box center [861, 200] width 20 height 20
click at [1030, 244] on div "Olá! Logo, você será entrevistado. Por favor, aguarde! Mensagem de Espera text …" at bounding box center [838, 204] width 597 height 84
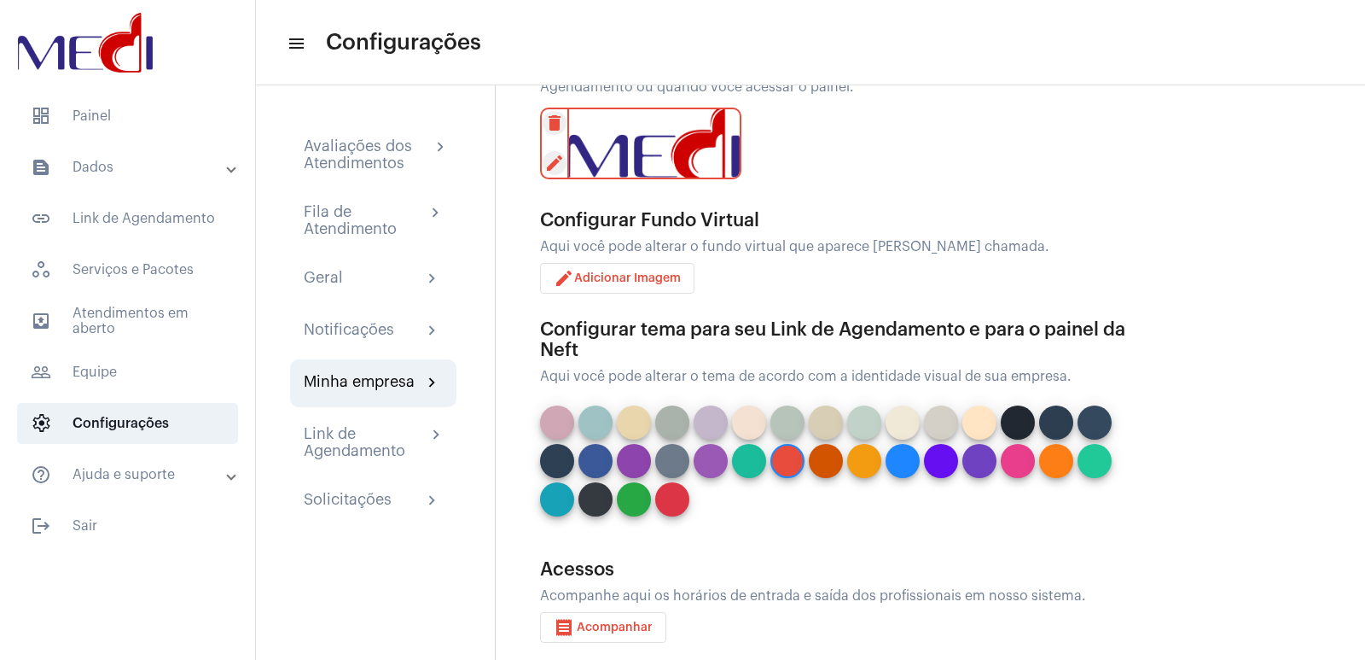
scroll to position [340, 0]
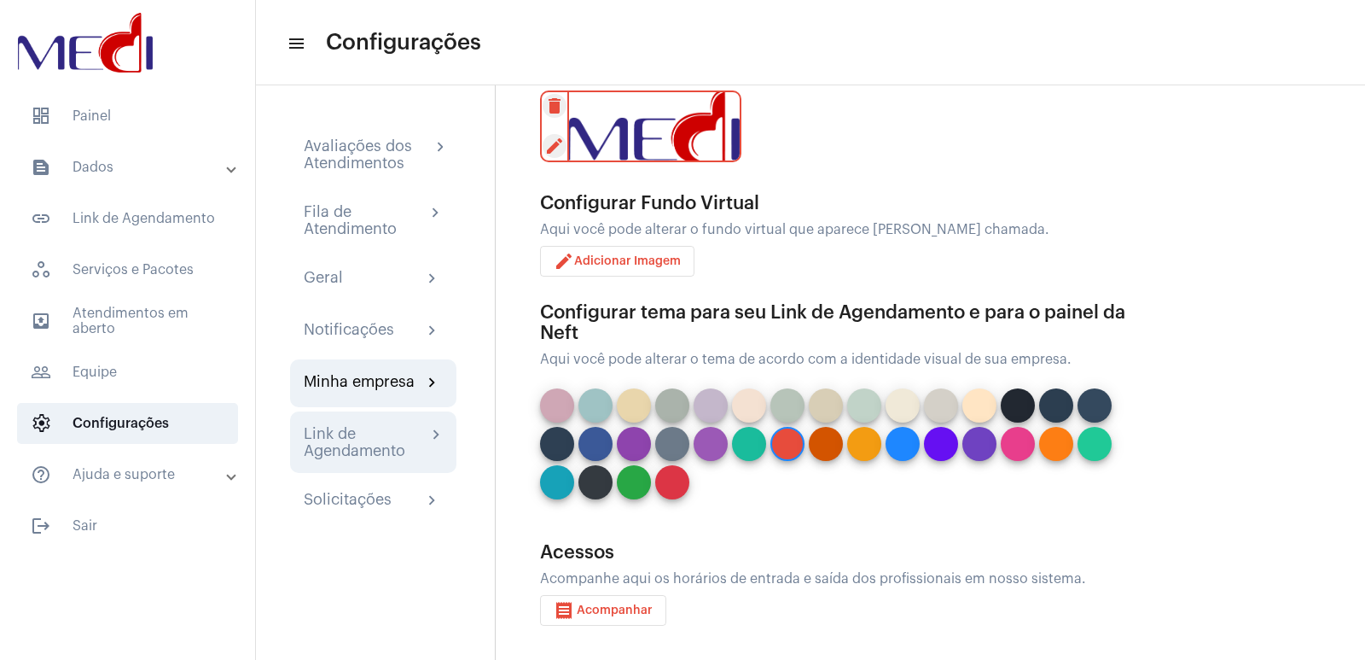
click at [404, 429] on div "Link de Agendamento" at bounding box center [365, 442] width 123 height 34
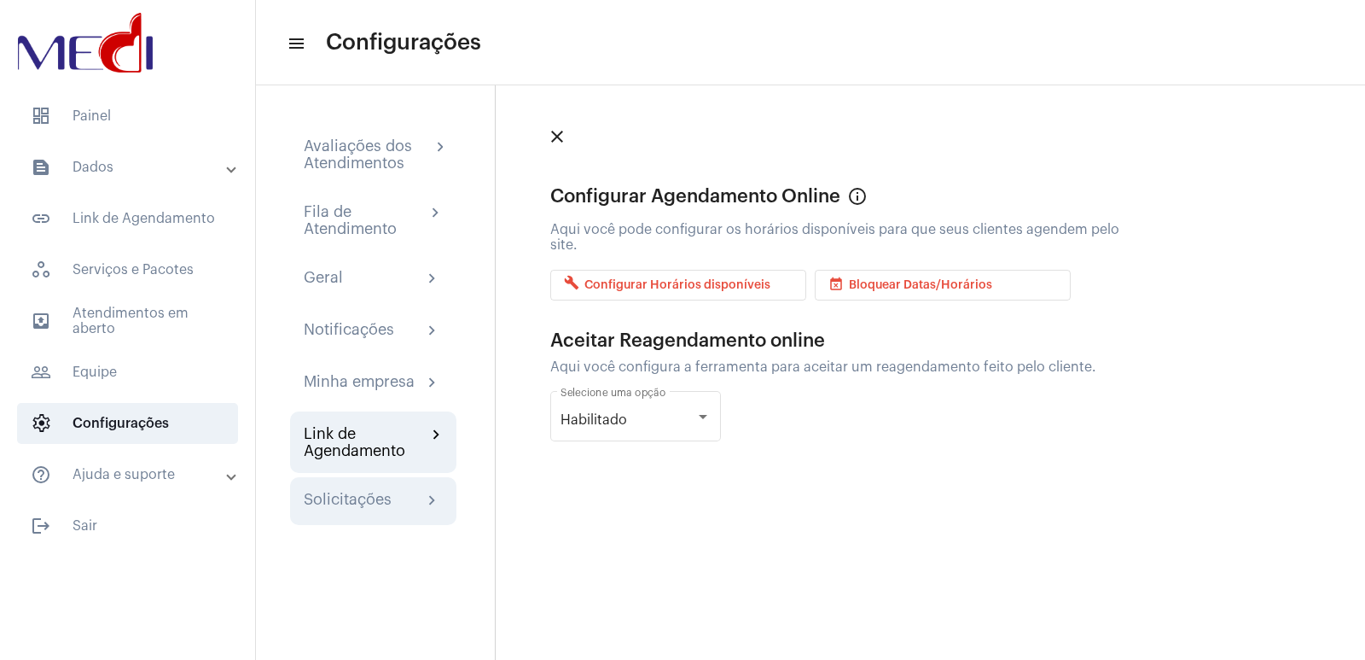
click at [408, 486] on div "Solicitações chevron_right" at bounding box center [373, 501] width 166 height 48
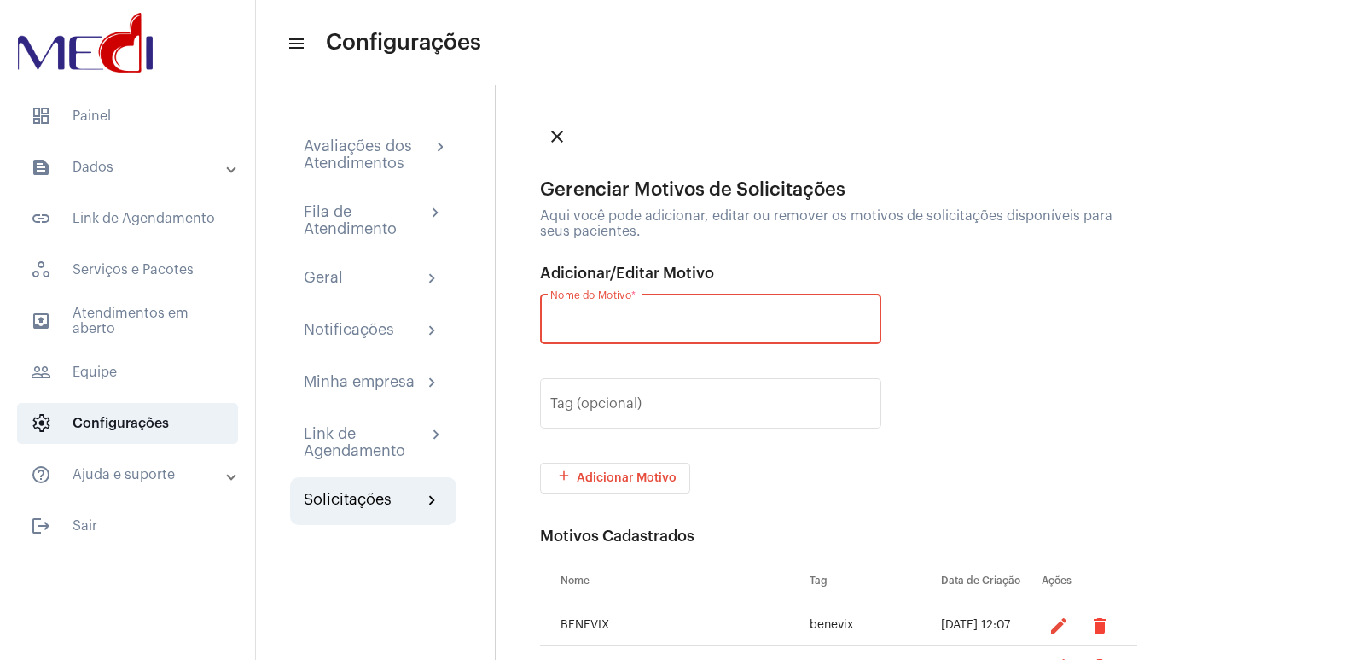
click at [621, 322] on input "Nome do Motivo *" at bounding box center [710, 322] width 321 height 15
click at [1039, 363] on div "Nome do Motivo * Nome é obrigatório" at bounding box center [838, 328] width 597 height 76
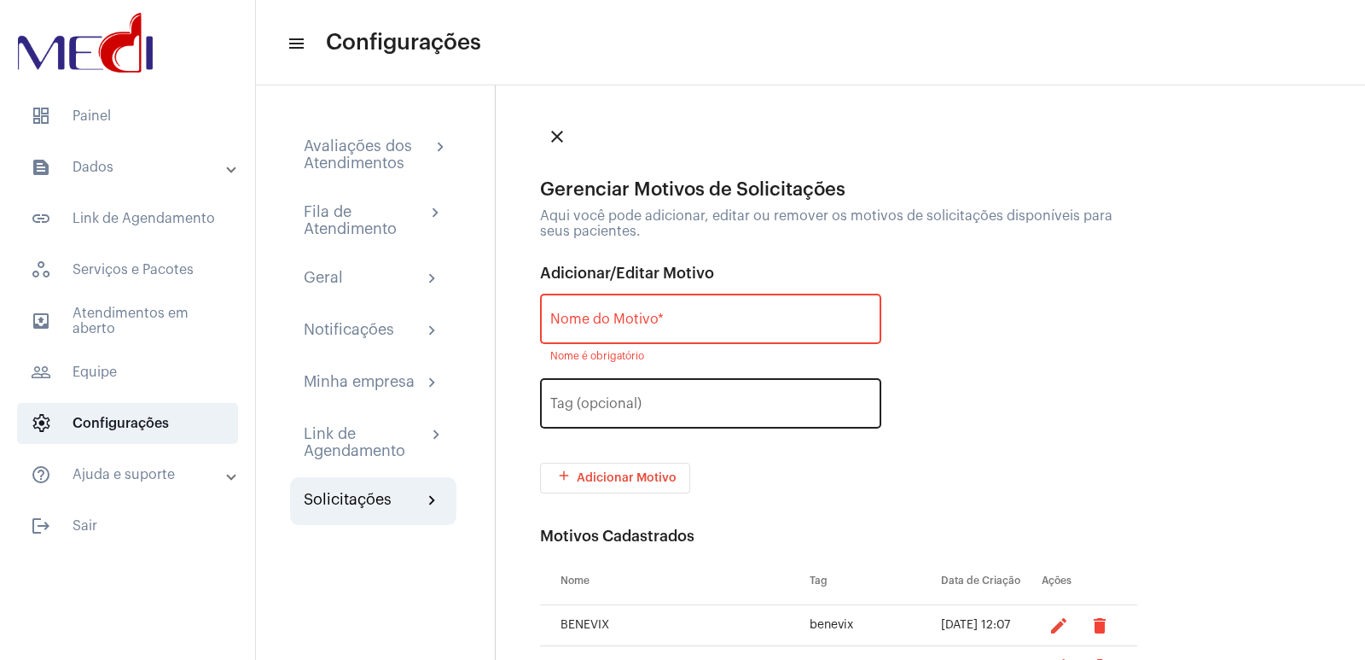
click at [733, 420] on div "Tag (opcional)" at bounding box center [710, 402] width 321 height 54
click at [966, 380] on div "Tag (opcional)" at bounding box center [838, 413] width 597 height 76
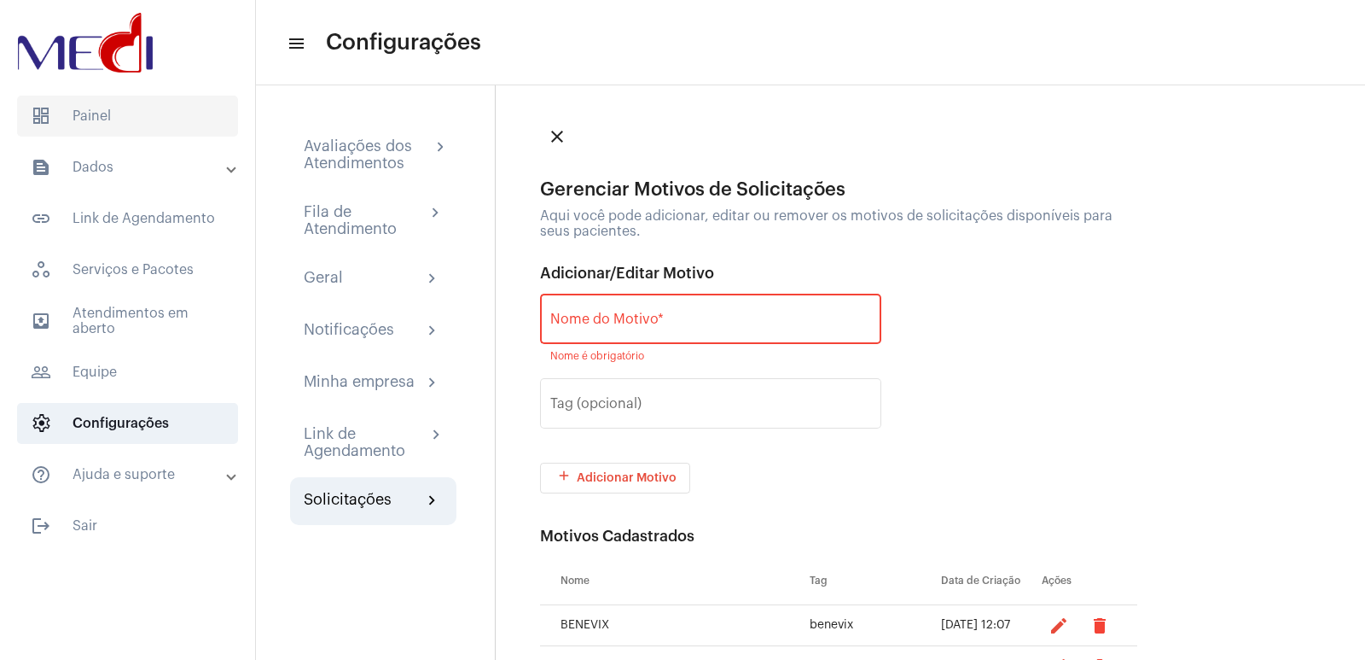
click at [107, 120] on span "dashboard Painel" at bounding box center [127, 116] width 221 height 41
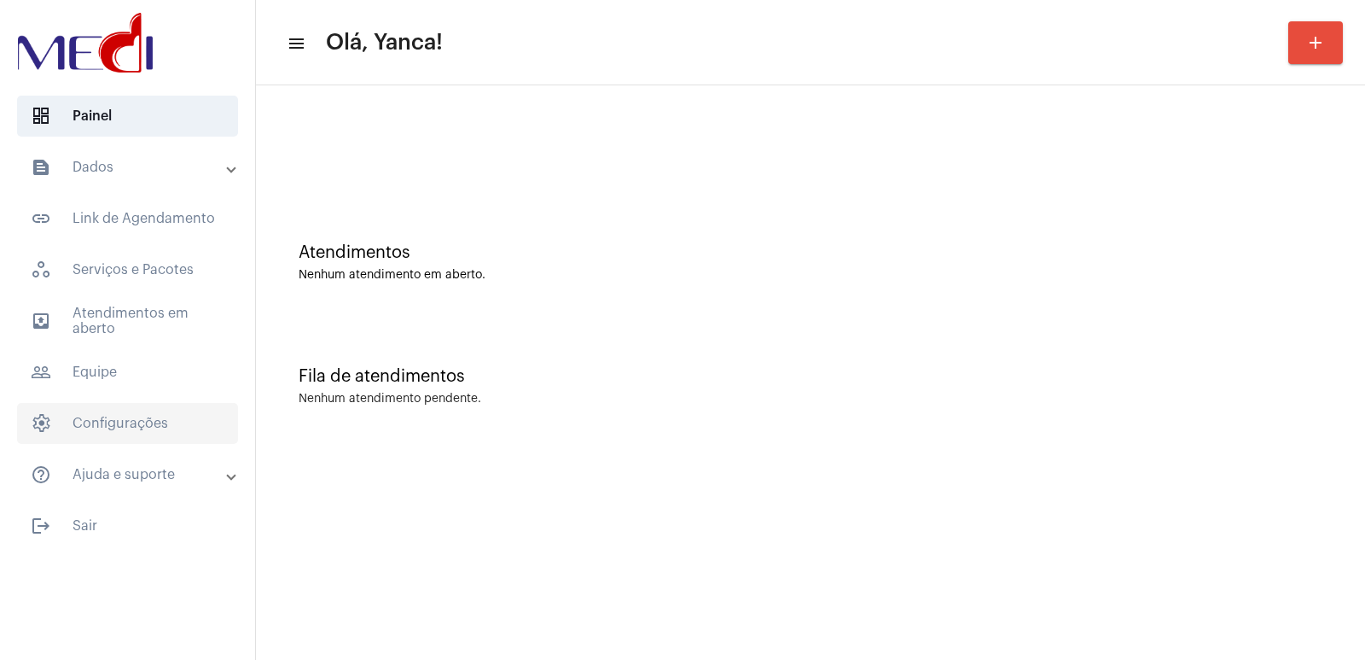
click at [139, 405] on span "settings Configurações" at bounding box center [127, 423] width 221 height 41
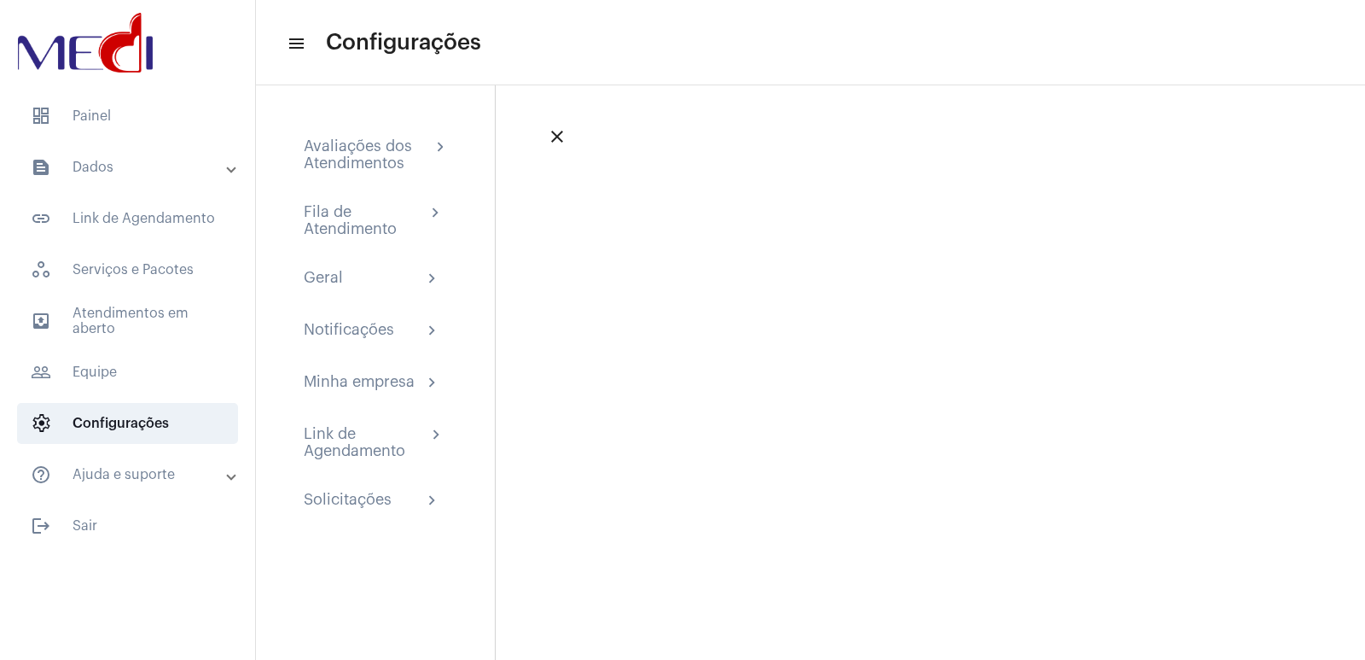
click at [376, 476] on div "Avaliações dos Atendimentos chevron_right Fila de Atendimento chevron_right Ger…" at bounding box center [375, 324] width 239 height 478
click at [371, 502] on div "Solicitações" at bounding box center [348, 501] width 88 height 20
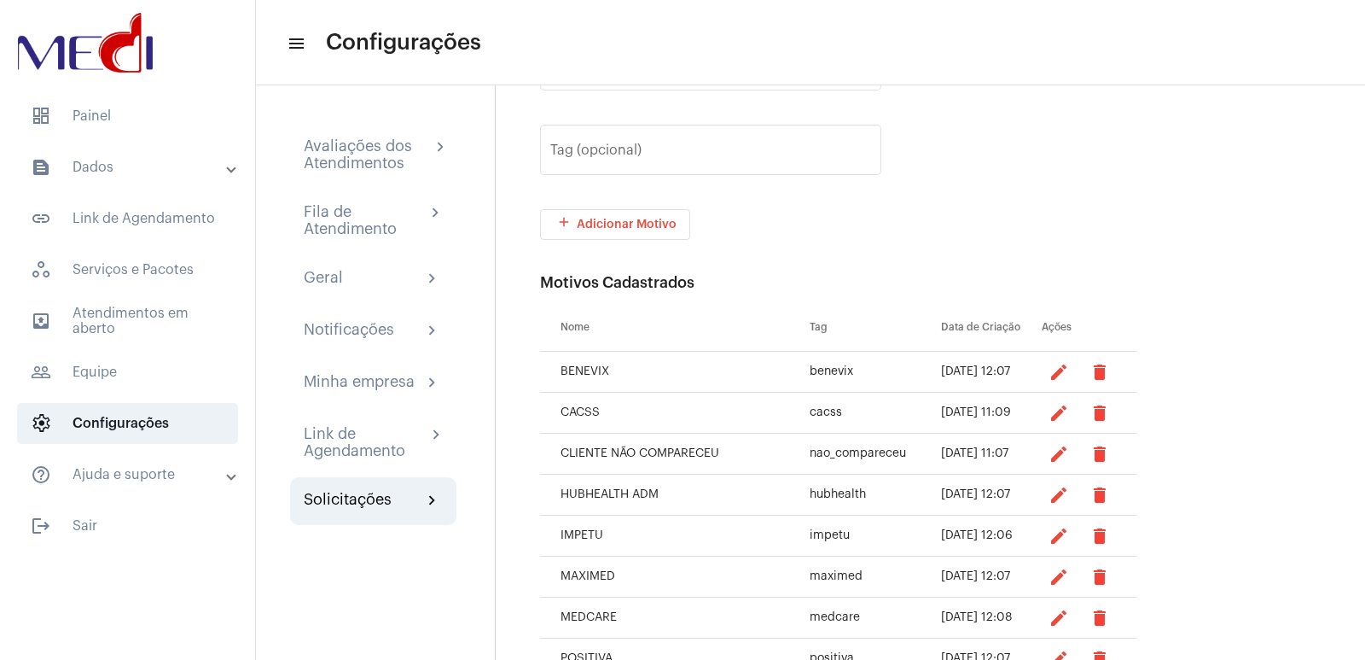
scroll to position [212, 0]
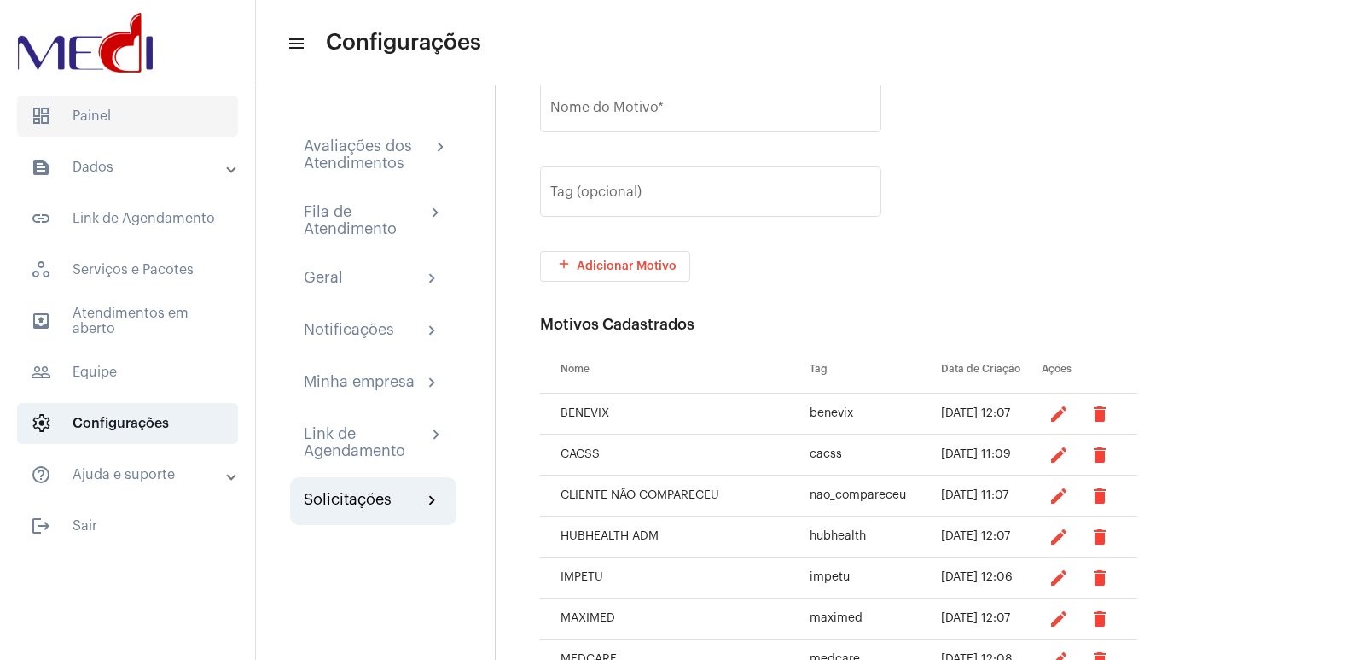
click at [139, 125] on span "dashboard Painel" at bounding box center [127, 116] width 221 height 41
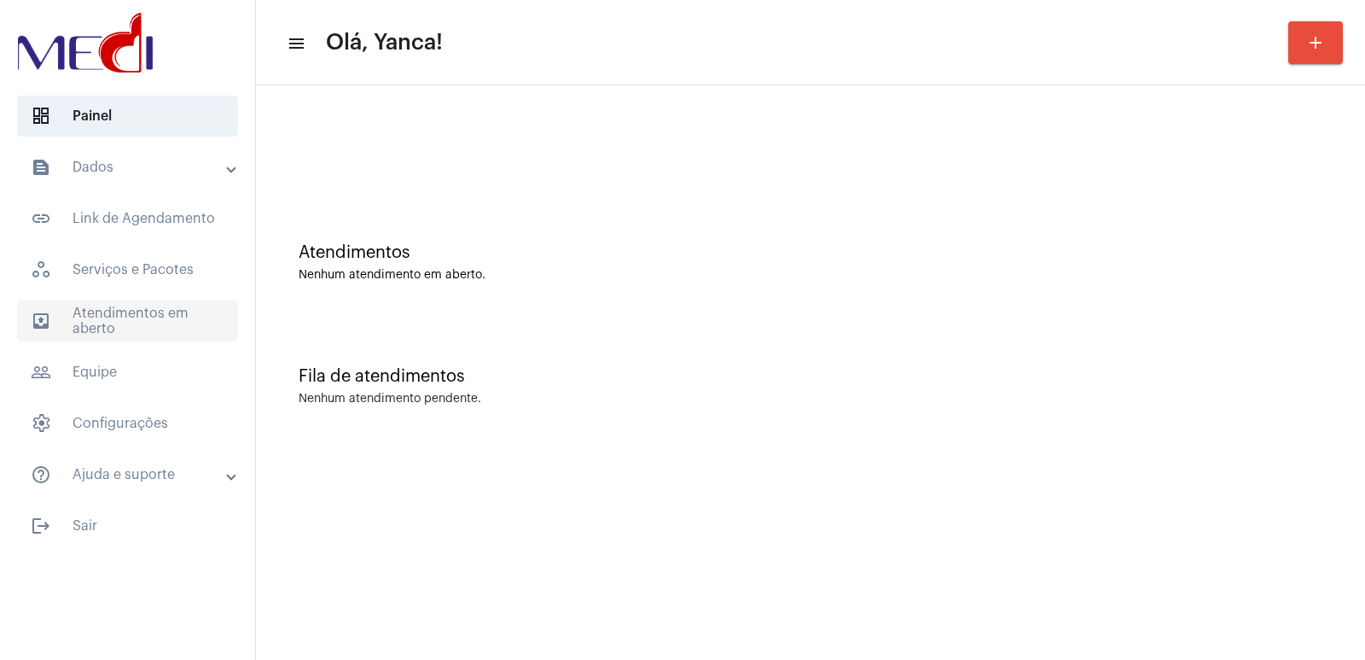
click at [147, 316] on span "outbox_outline Atendimentos em aberto" at bounding box center [127, 320] width 221 height 41
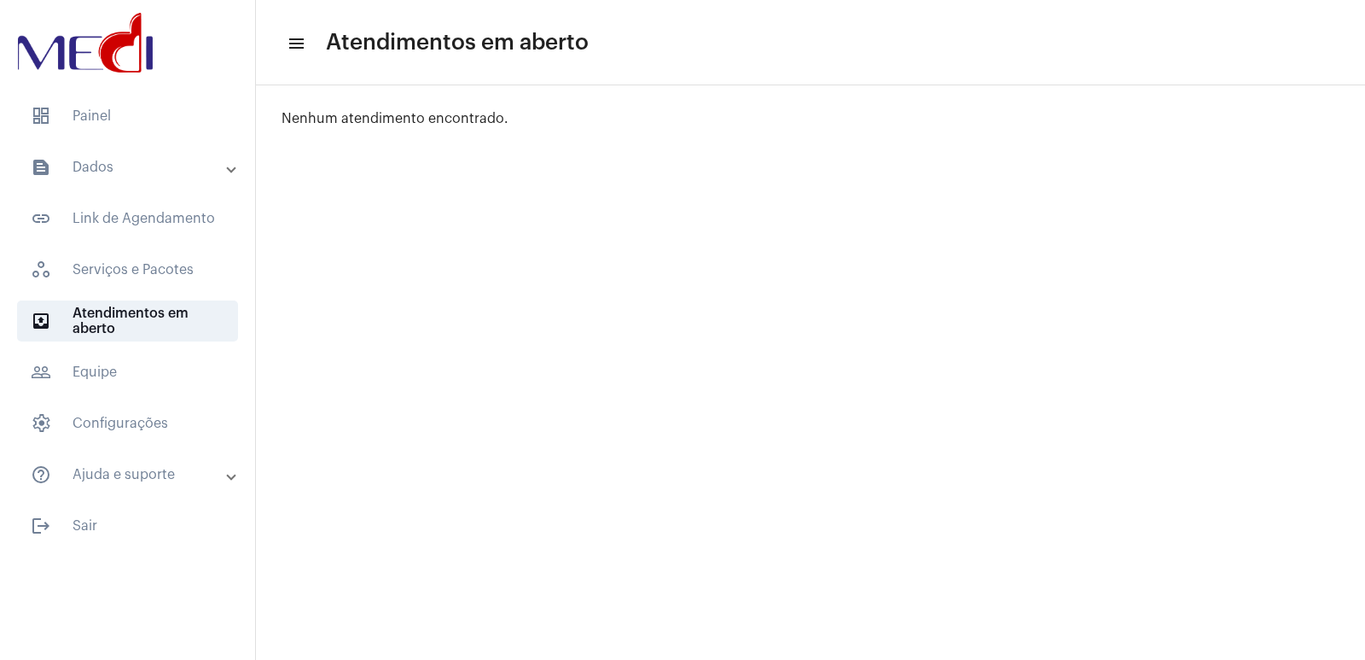
click at [146, 179] on mat-expansion-panel-header "text_snippet_outlined Dados" at bounding box center [132, 167] width 245 height 41
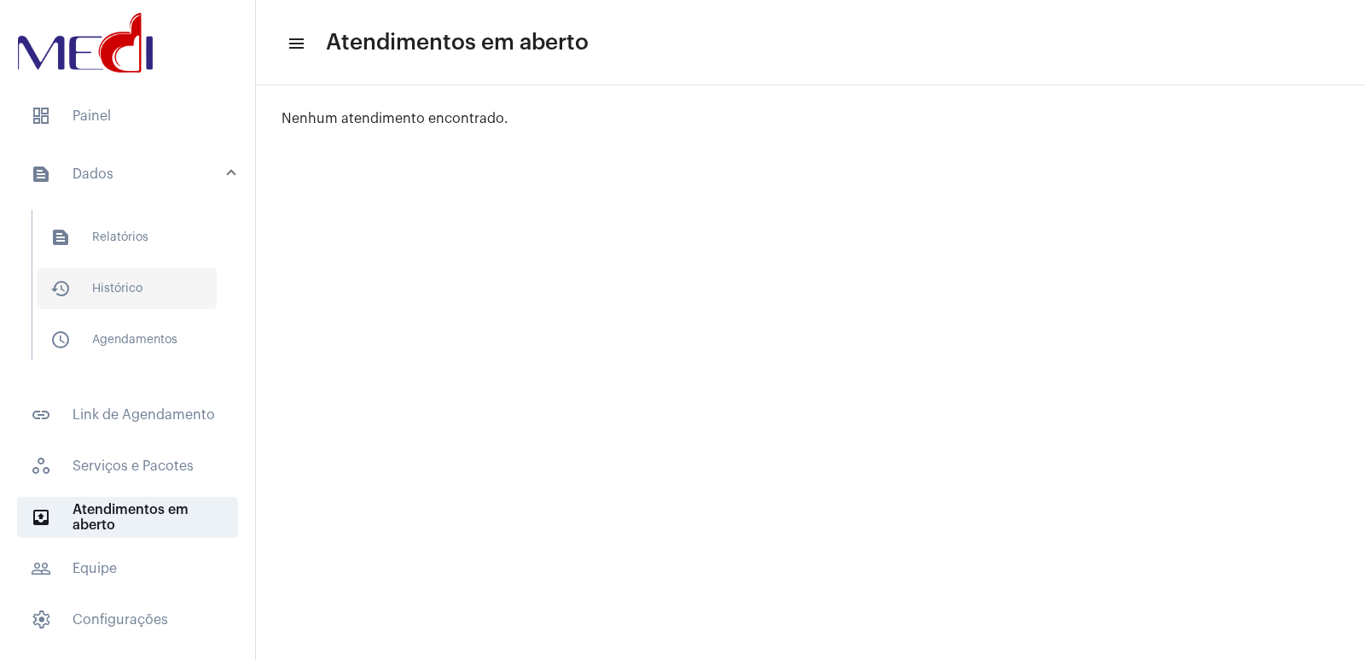
click at [114, 282] on span "history_outlined Histórico" at bounding box center [127, 288] width 180 height 41
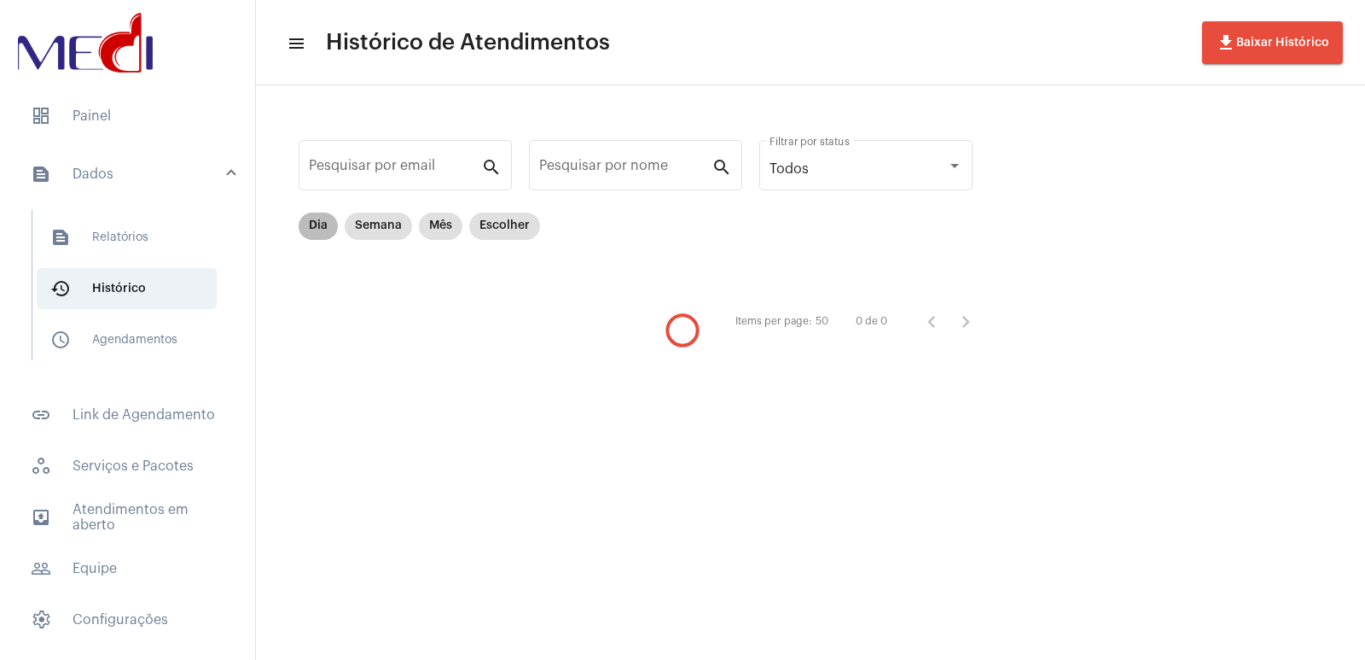
click at [318, 224] on mat-chip "Dia" at bounding box center [318, 225] width 39 height 27
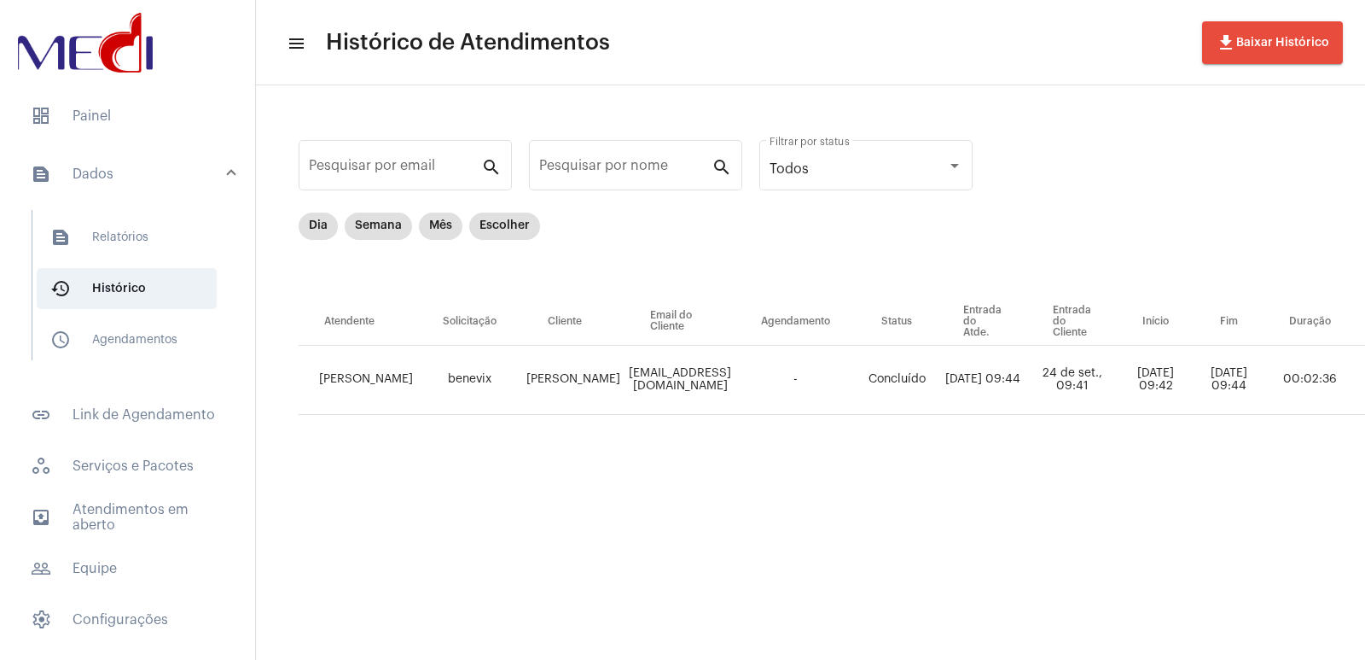
drag, startPoint x: 555, startPoint y: 646, endPoint x: 625, endPoint y: 637, distance: 70.6
click at [625, 637] on mat-sidenav-content "menu Histórico de Atendimentos file_download Baixar Histórico Pesquisar por ema…" at bounding box center [810, 330] width 1109 height 660
click at [52, 114] on span "dashboard Painel" at bounding box center [127, 116] width 221 height 41
